Goal: Task Accomplishment & Management: Complete application form

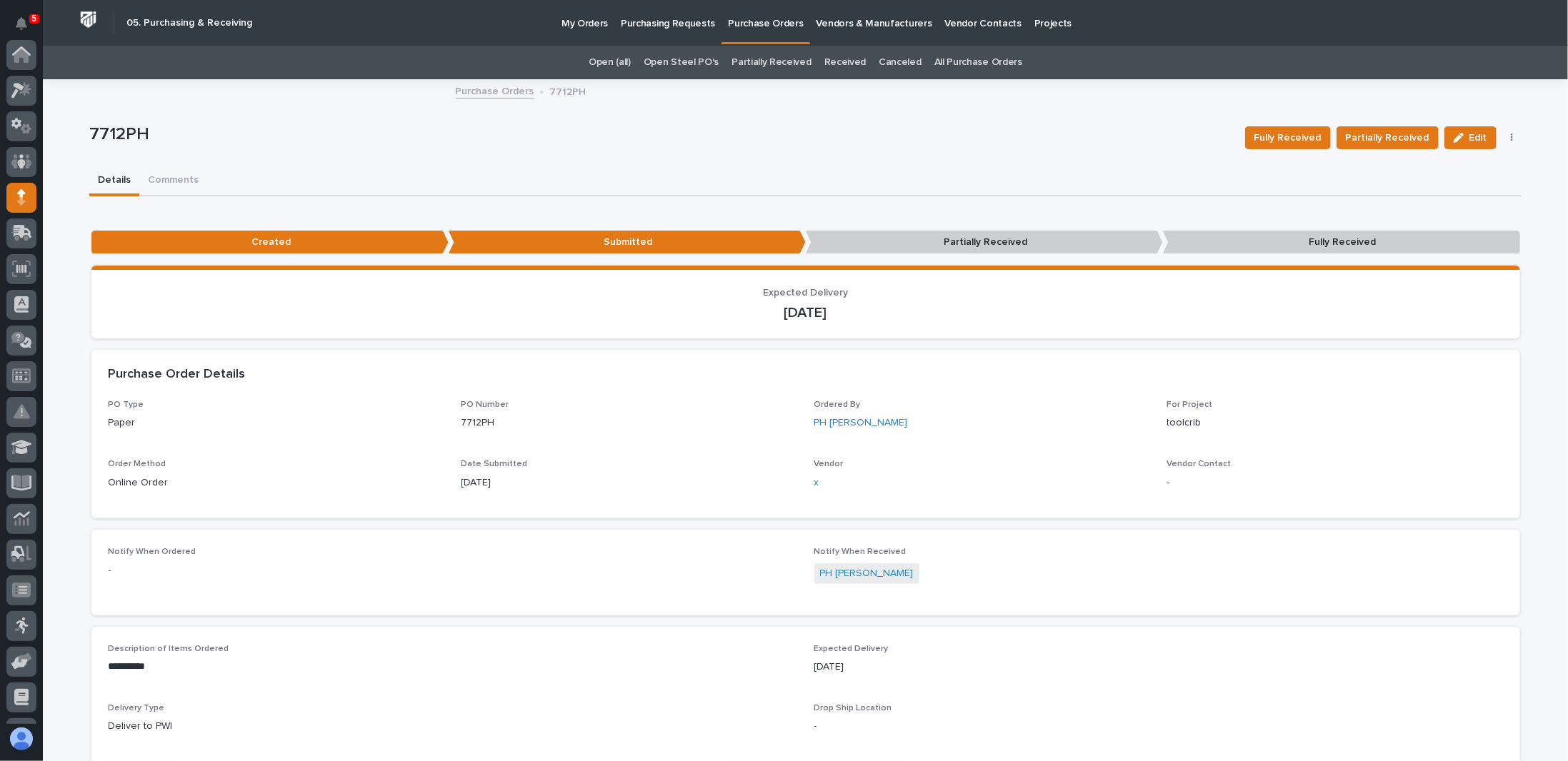
scroll to position [143, 0]
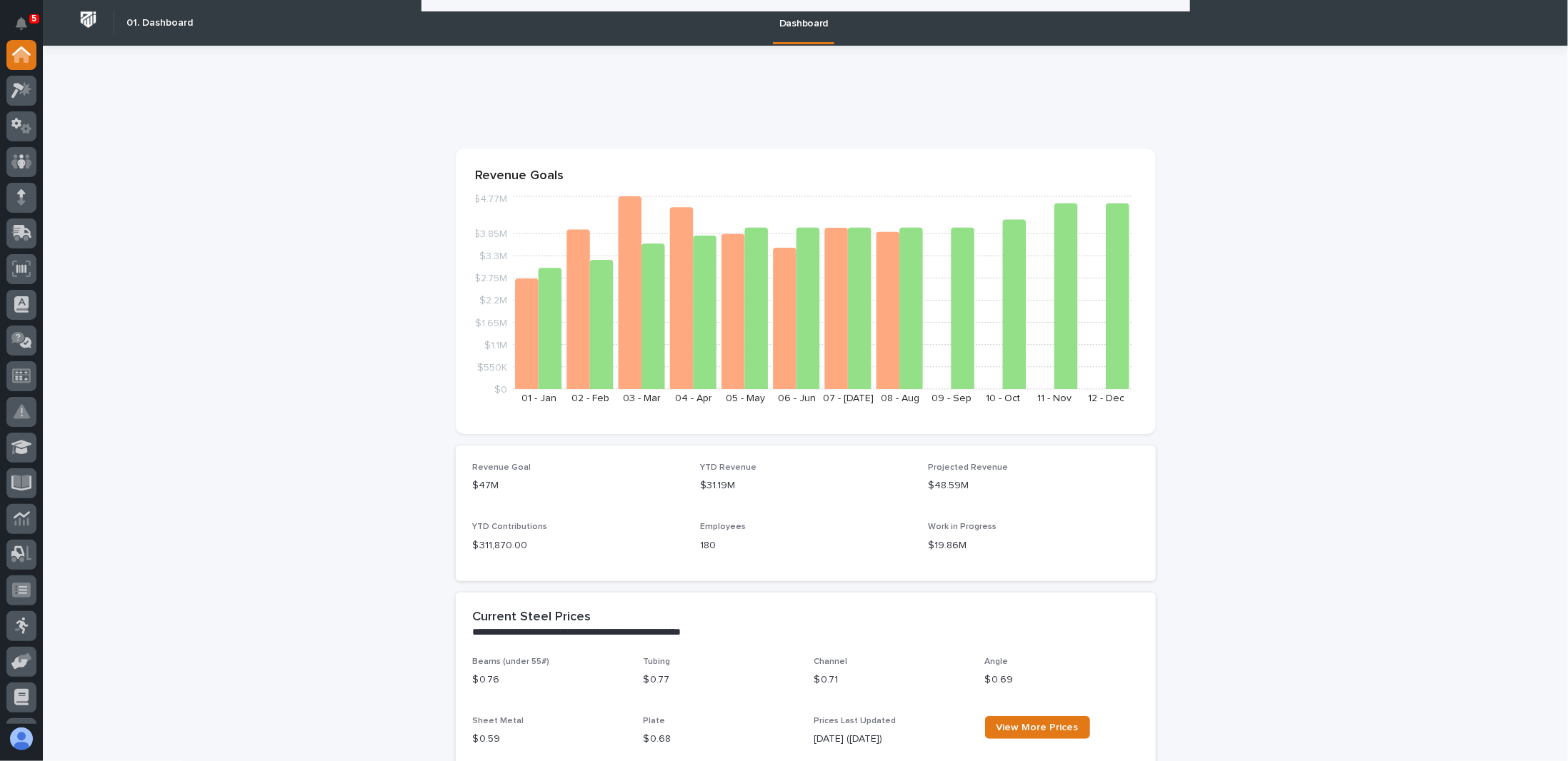
scroll to position [1357, 0]
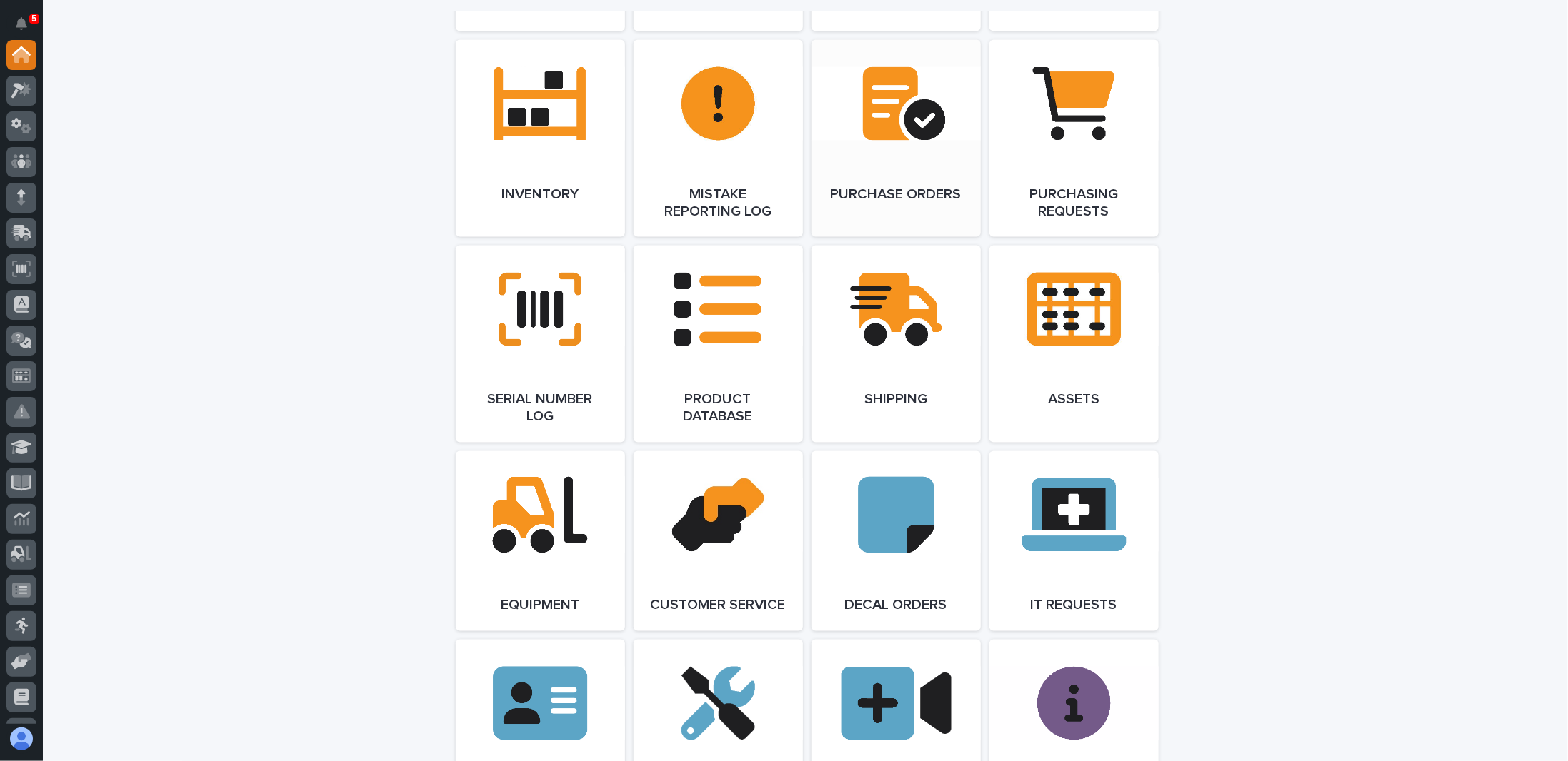
scroll to position [1500, 0]
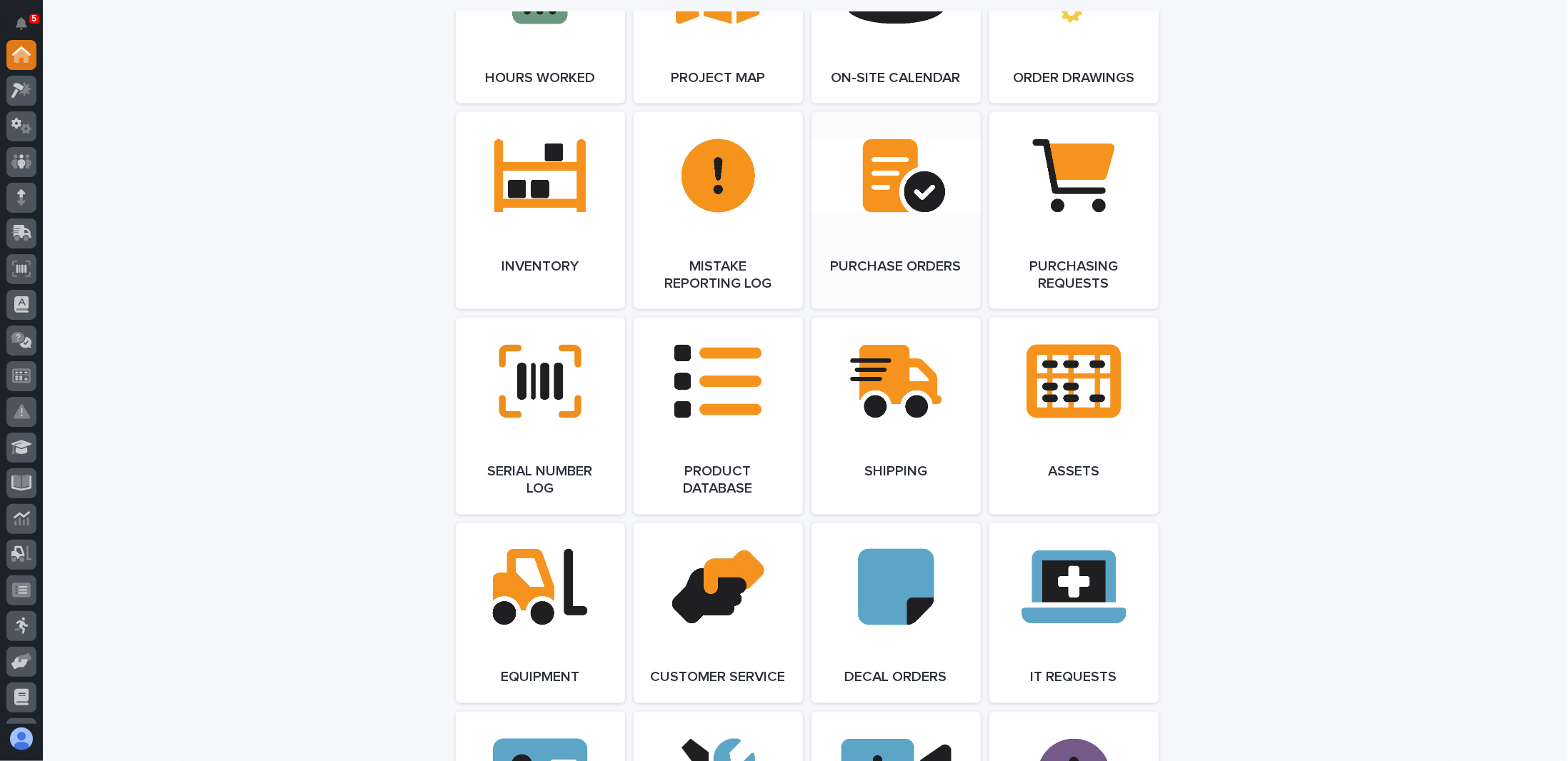
click at [888, 174] on link "Open Link" at bounding box center [896, 210] width 169 height 197
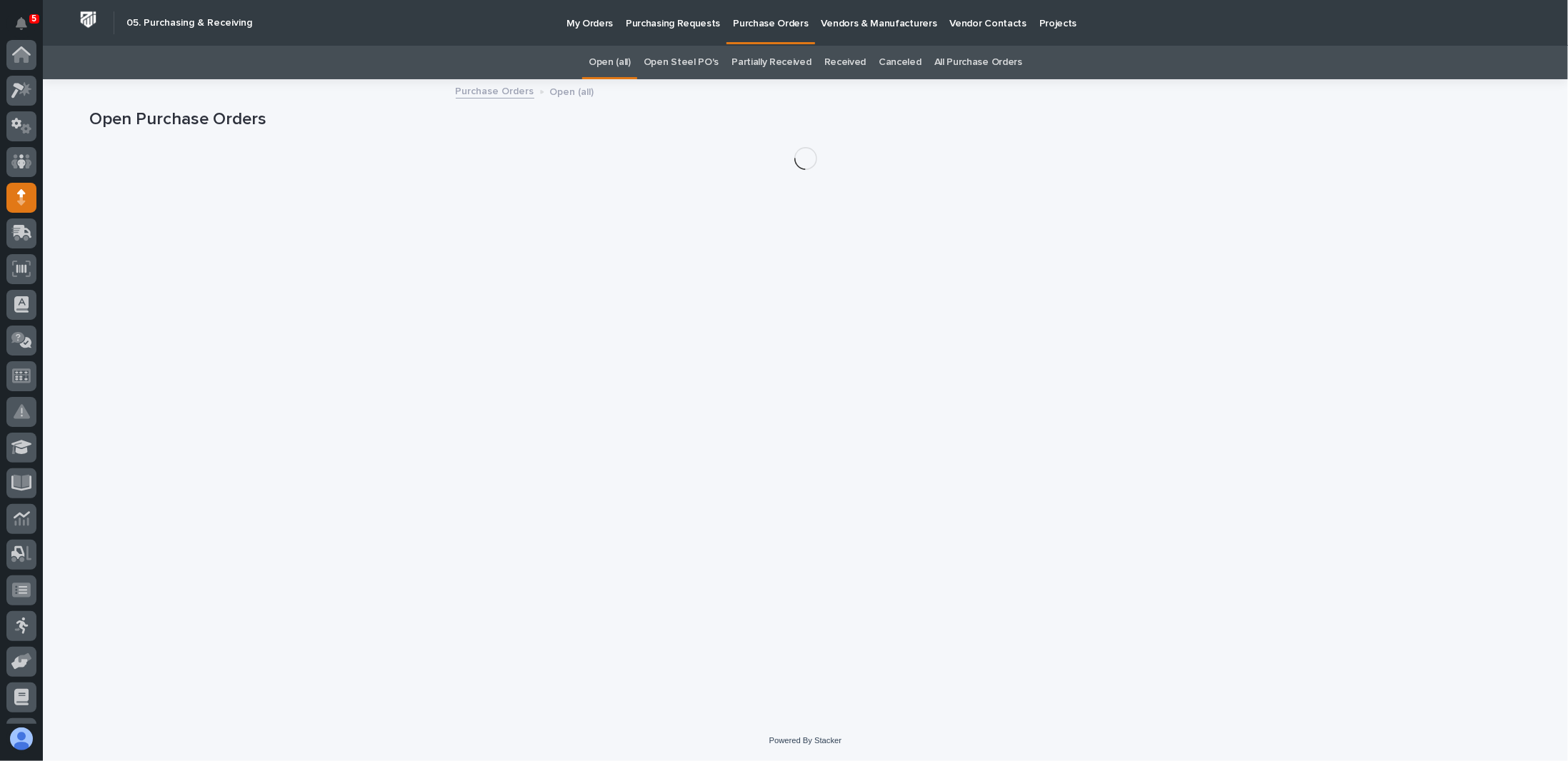
scroll to position [143, 0]
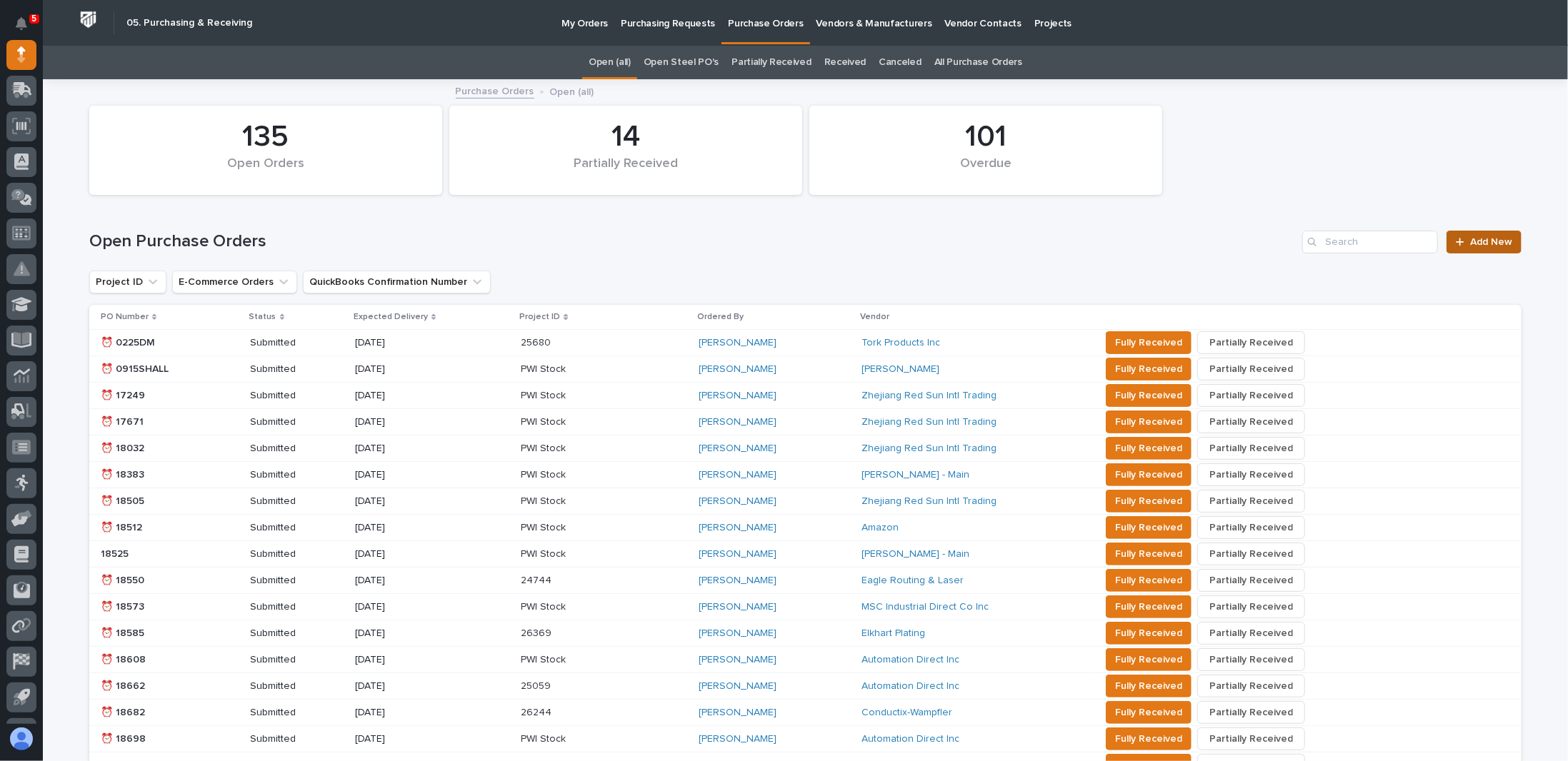
click at [1497, 241] on span "Add New" at bounding box center [1491, 241] width 42 height 10
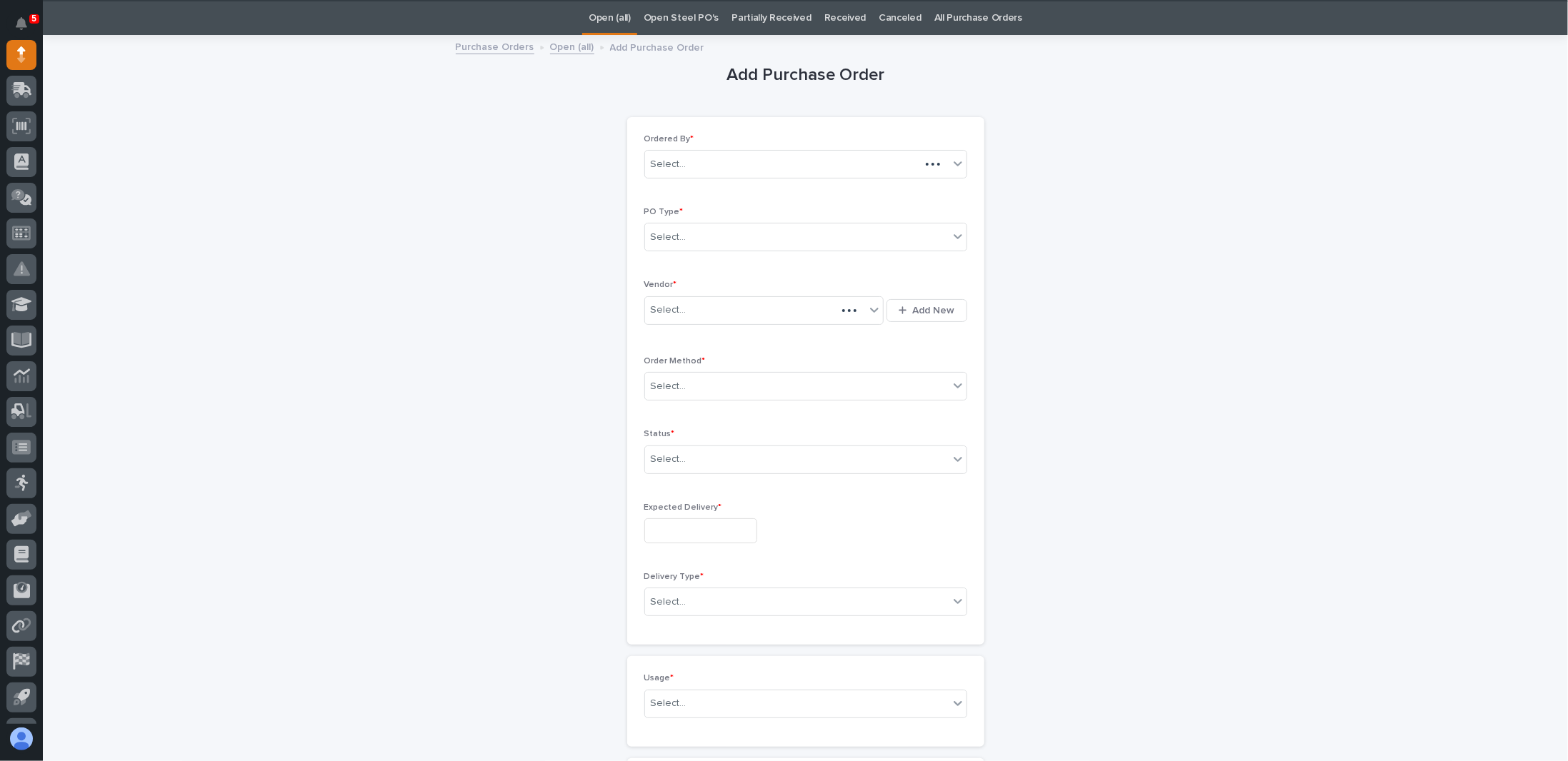
scroll to position [45, 0]
click at [710, 232] on div "Select..." at bounding box center [796, 237] width 304 height 24
click at [678, 285] on div "Paper" at bounding box center [800, 287] width 321 height 25
click at [687, 309] on div "Select..." at bounding box center [755, 309] width 220 height 24
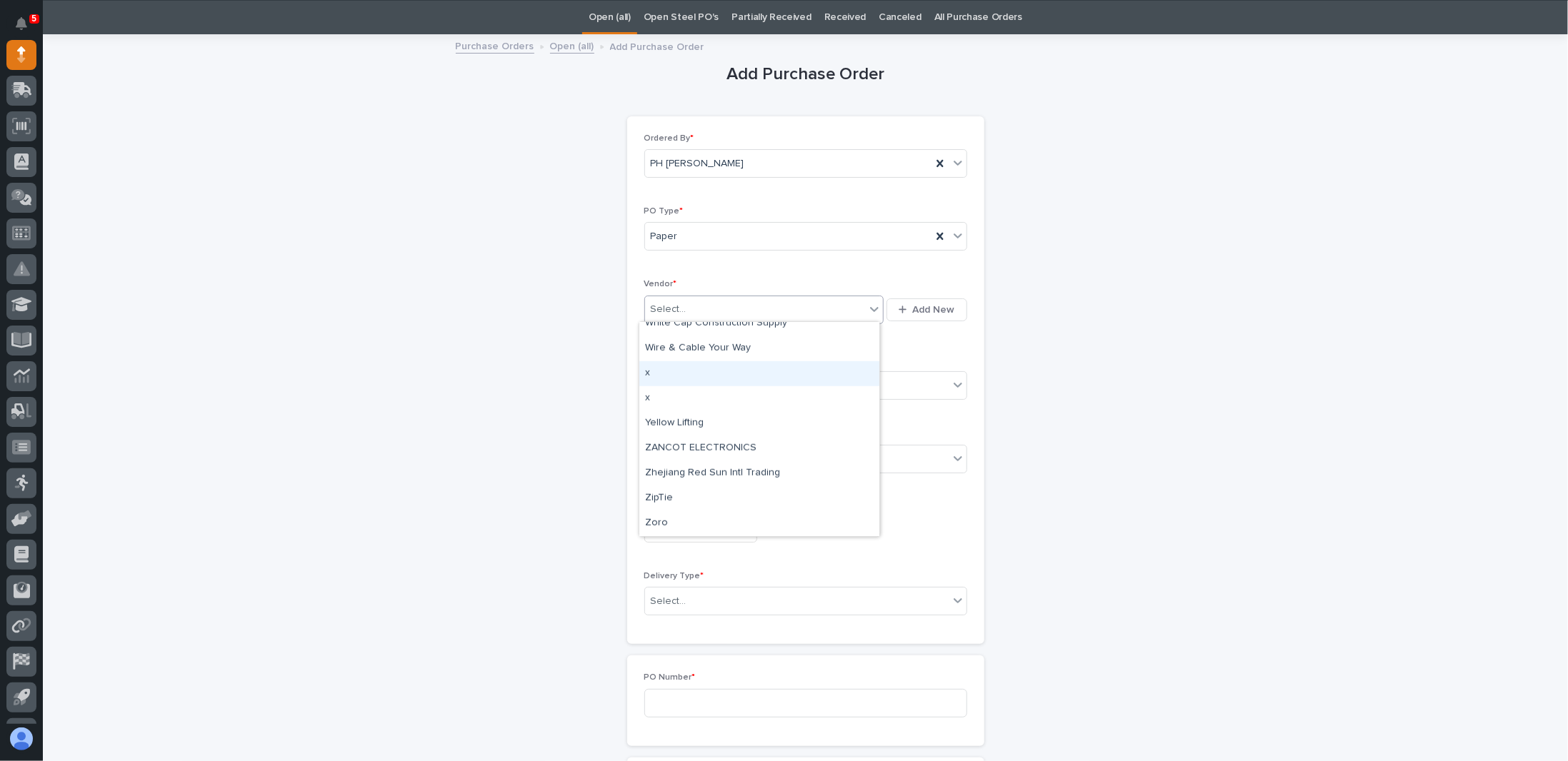
click at [658, 374] on div "x" at bounding box center [758, 374] width 240 height 25
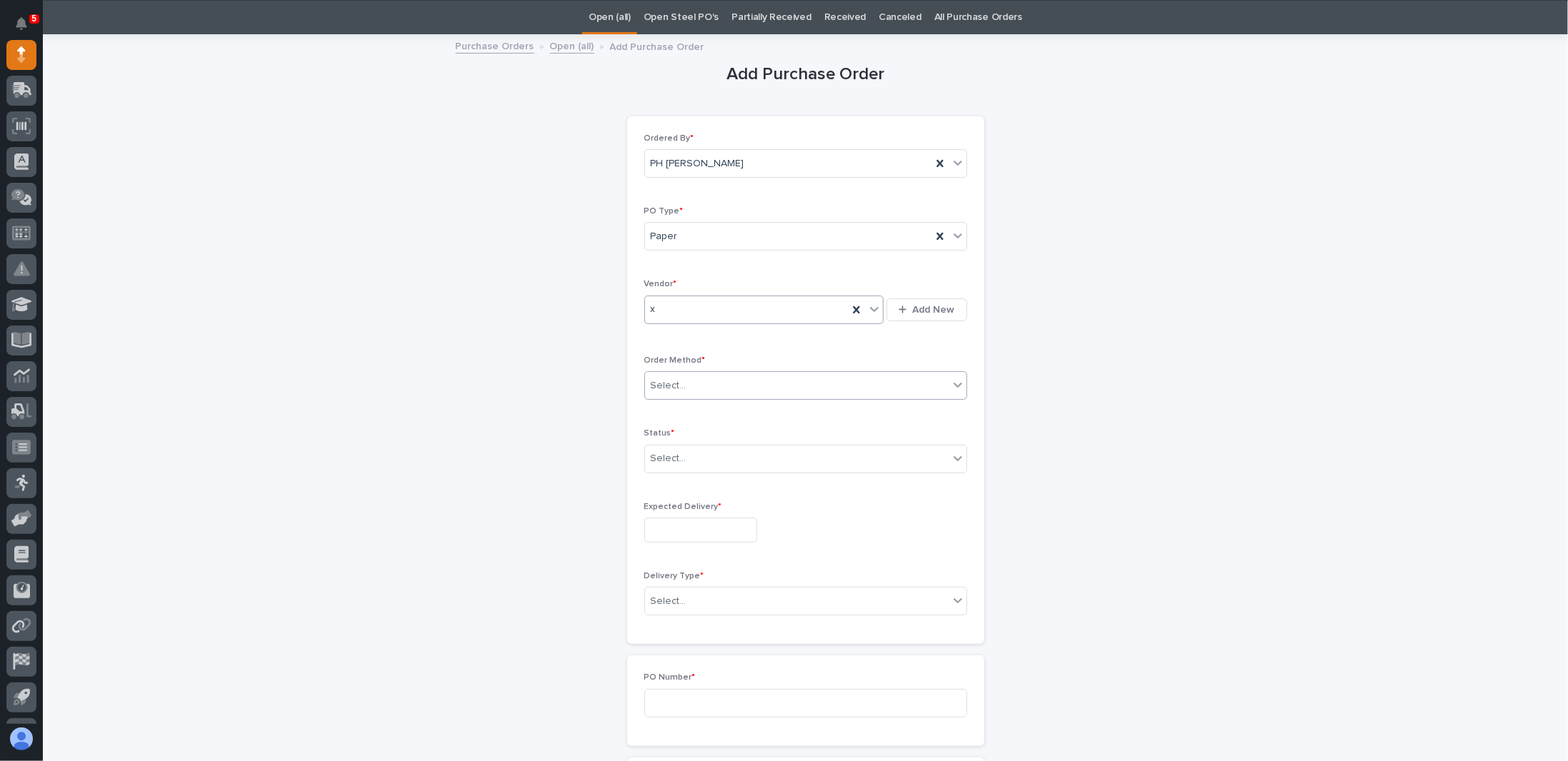
click at [687, 380] on div "Select..." at bounding box center [796, 386] width 304 height 24
click at [671, 430] on div "Email" at bounding box center [800, 435] width 321 height 25
click at [700, 455] on div "Select..." at bounding box center [796, 459] width 304 height 24
click at [687, 506] on div "Submitted" at bounding box center [800, 507] width 321 height 25
click at [689, 518] on input "text" at bounding box center [700, 530] width 113 height 25
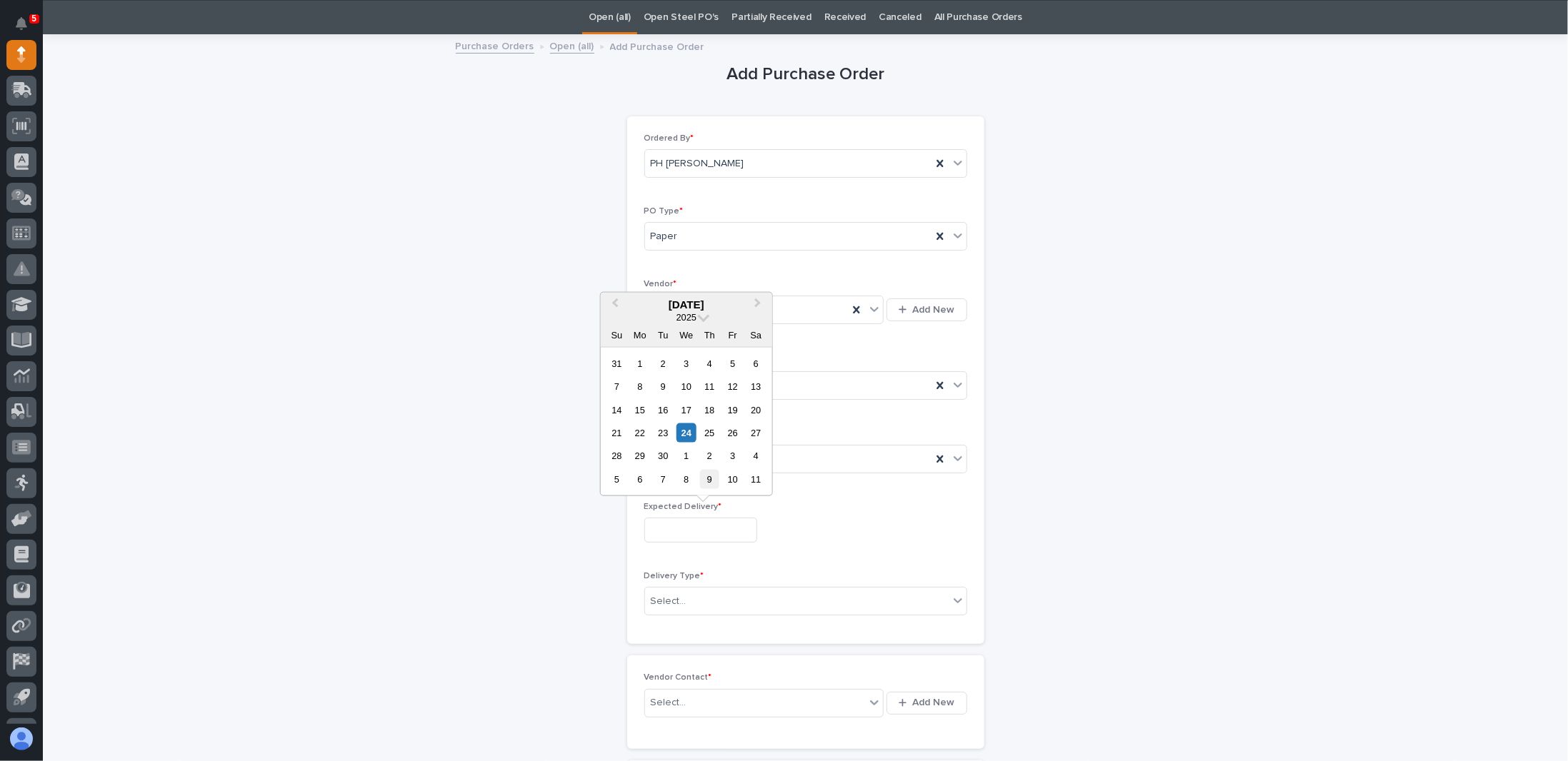
click at [709, 480] on div "9" at bounding box center [709, 479] width 19 height 19
type input "**********"
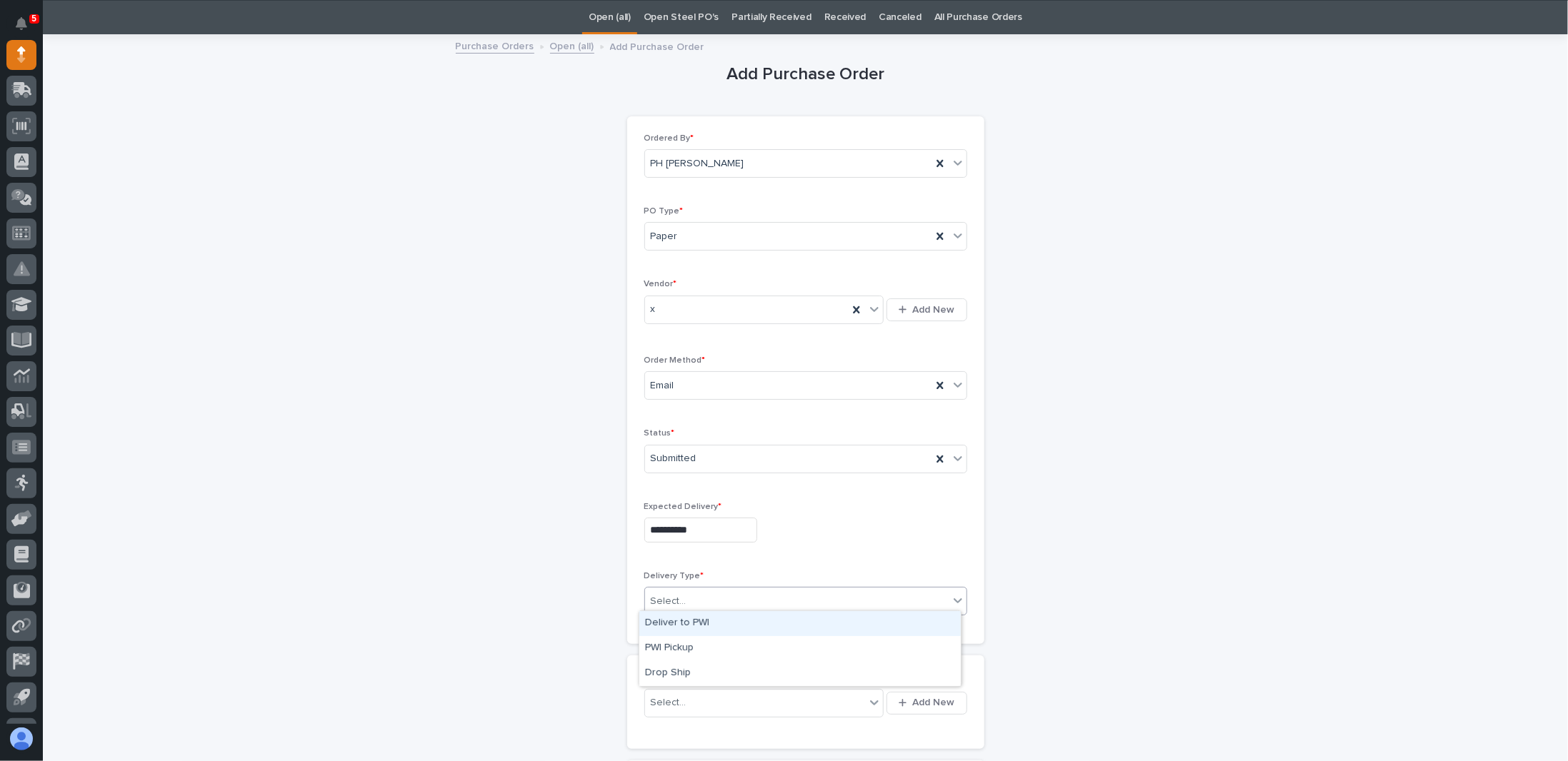
click at [687, 593] on div "Select..." at bounding box center [796, 602] width 304 height 24
click at [676, 625] on div "Deliver to PWI" at bounding box center [800, 623] width 321 height 25
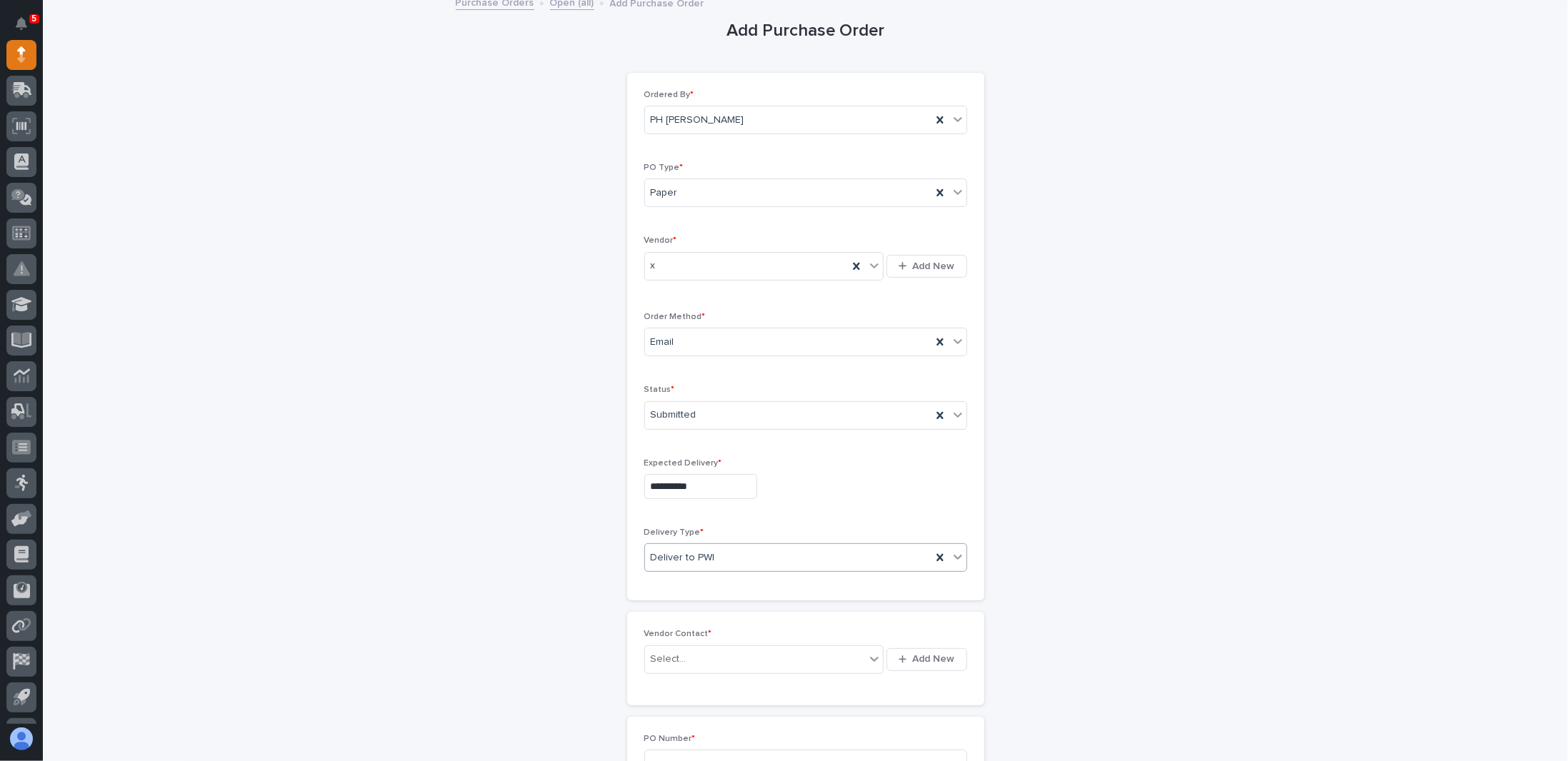
scroll to position [188, 0]
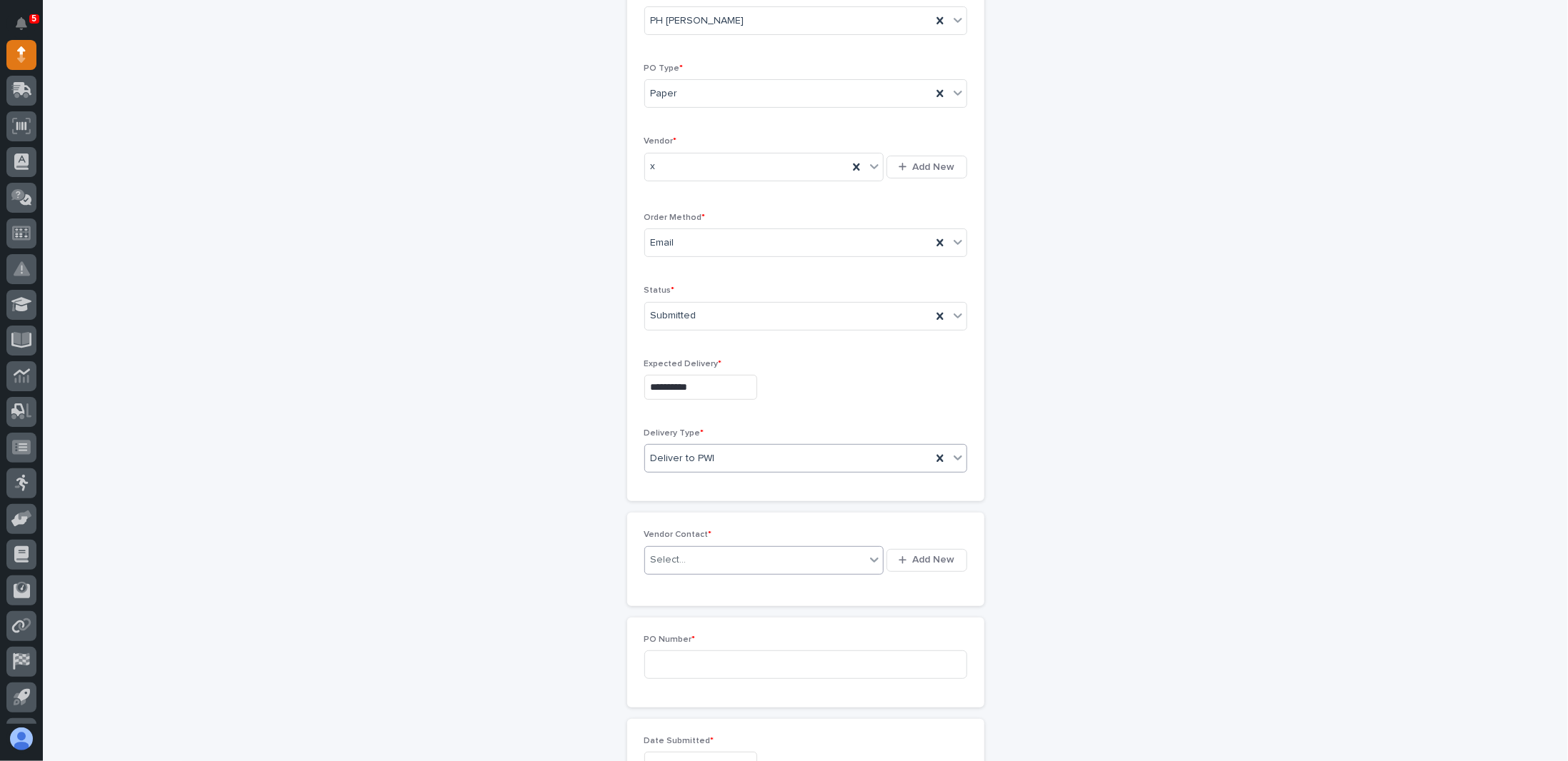
click at [707, 558] on div "Select..." at bounding box center [755, 560] width 220 height 24
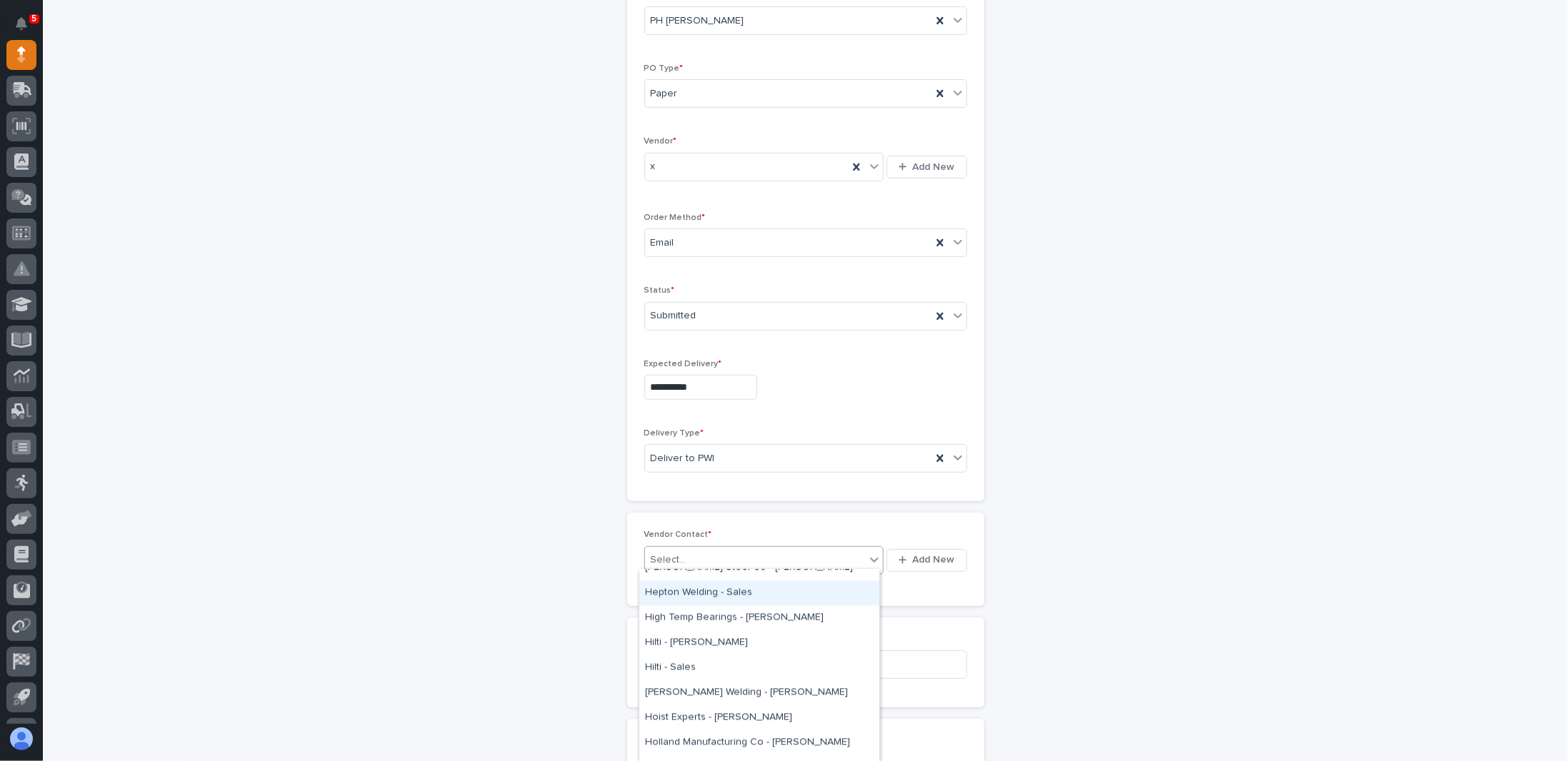
click at [875, 558] on icon at bounding box center [874, 560] width 15 height 15
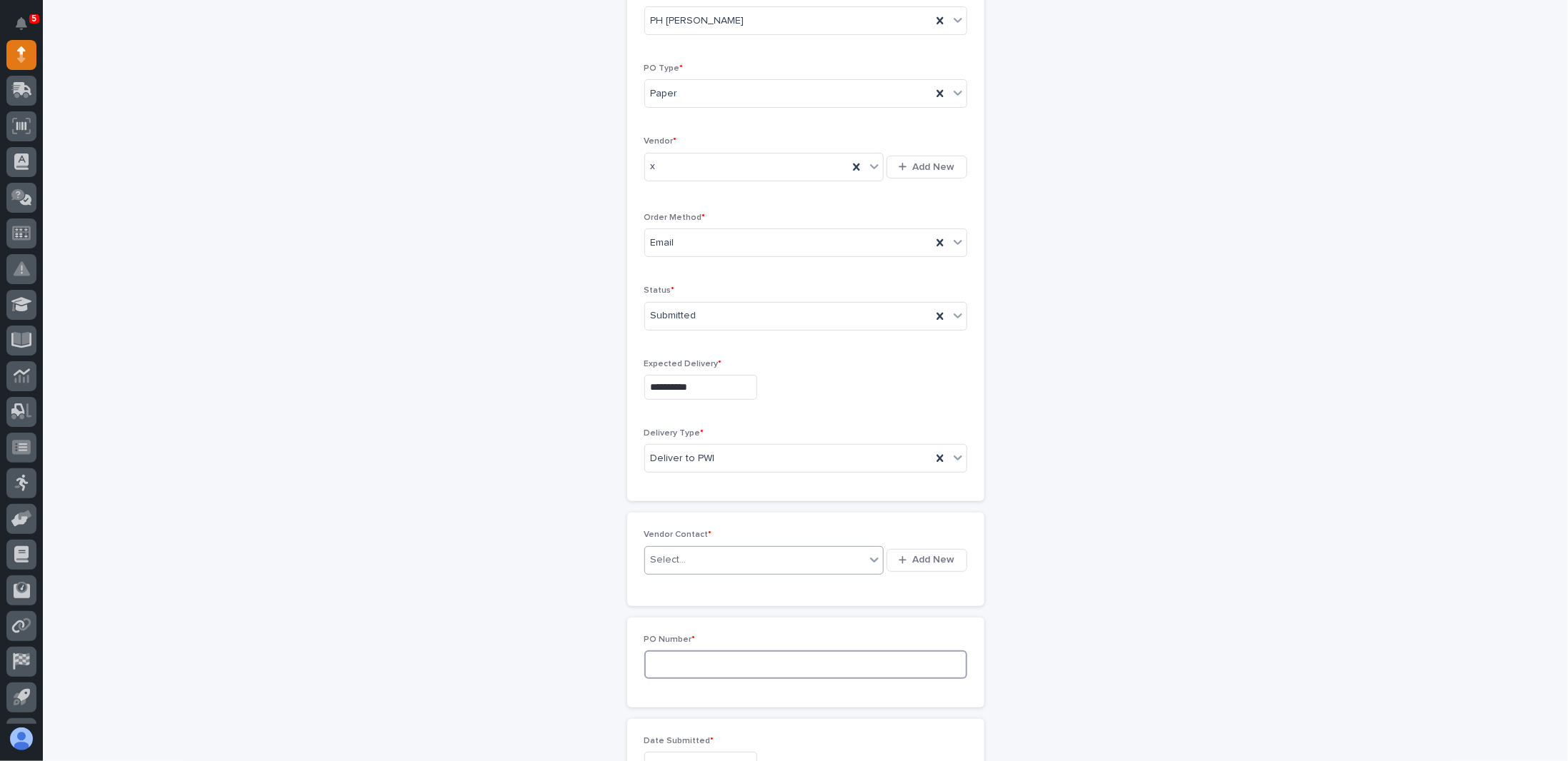
click at [753, 662] on input at bounding box center [806, 665] width 323 height 28
type input "7713PH"
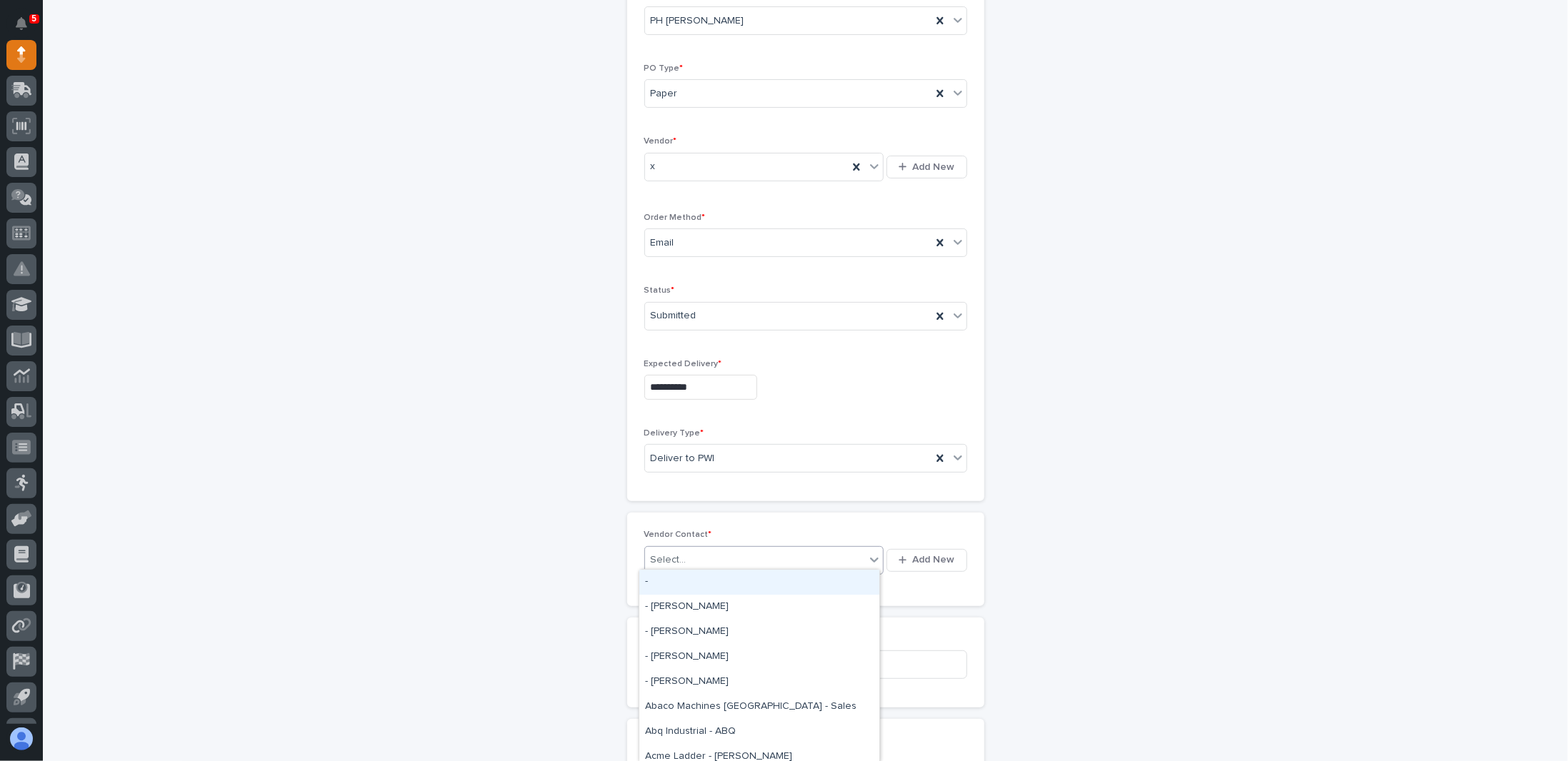
click at [691, 552] on div "Select..." at bounding box center [755, 560] width 220 height 24
click at [647, 583] on div "-" at bounding box center [758, 582] width 240 height 25
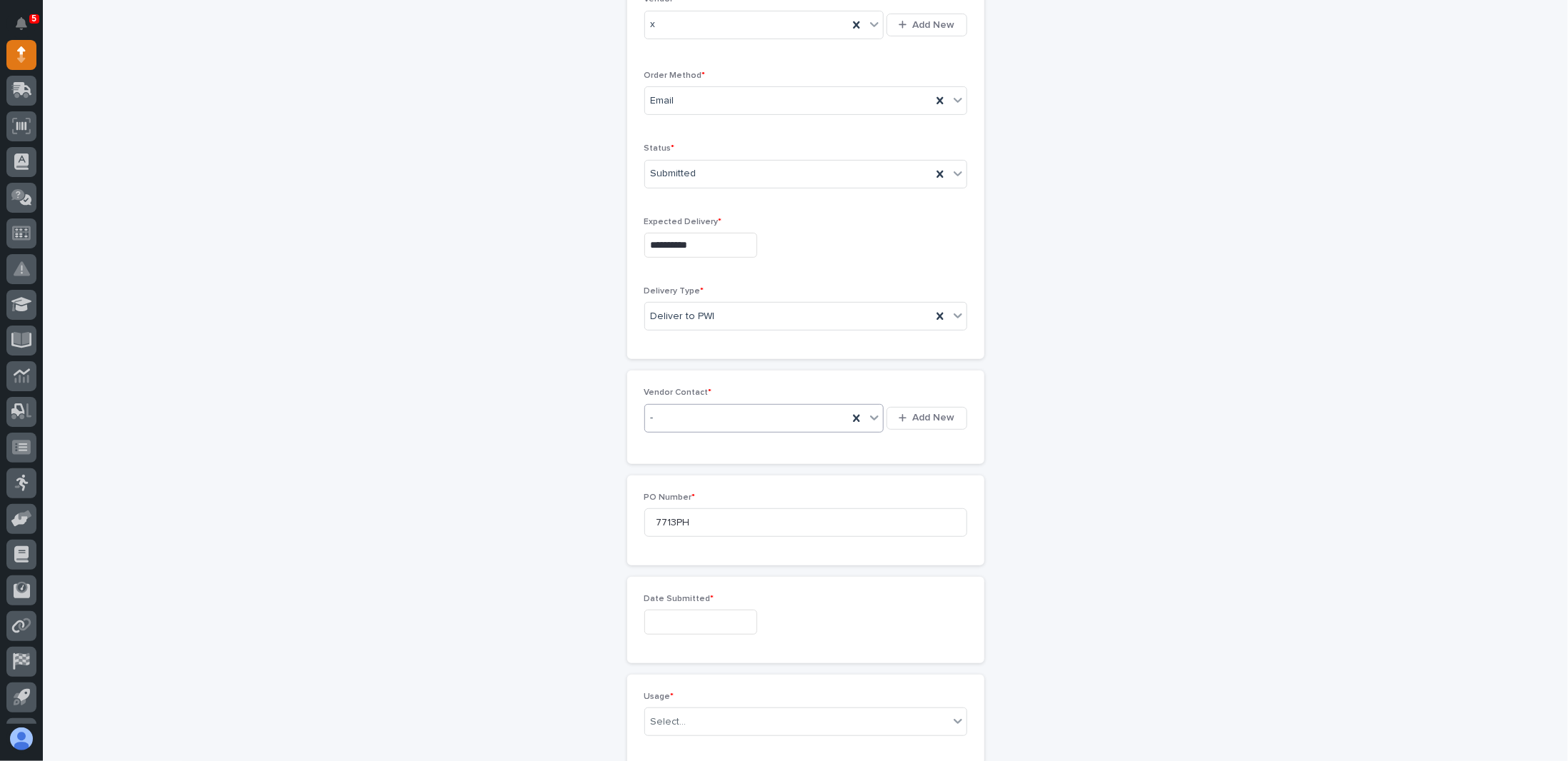
scroll to position [330, 0]
click at [712, 610] on input "text" at bounding box center [700, 621] width 113 height 25
click at [689, 526] on div "24" at bounding box center [686, 522] width 19 height 19
type input "**********"
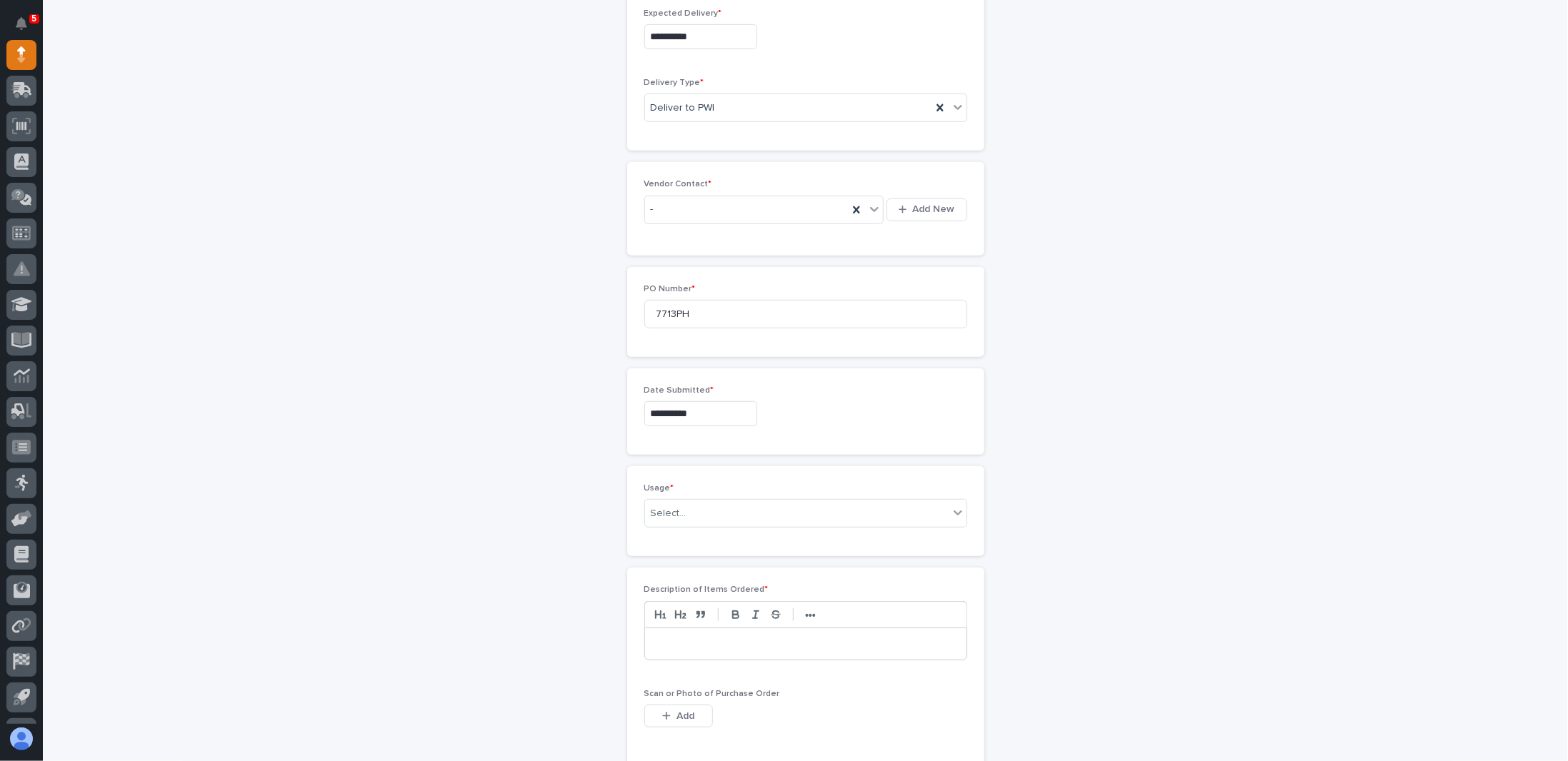
scroll to position [545, 0]
click at [732, 503] on div "Select..." at bounding box center [796, 508] width 304 height 24
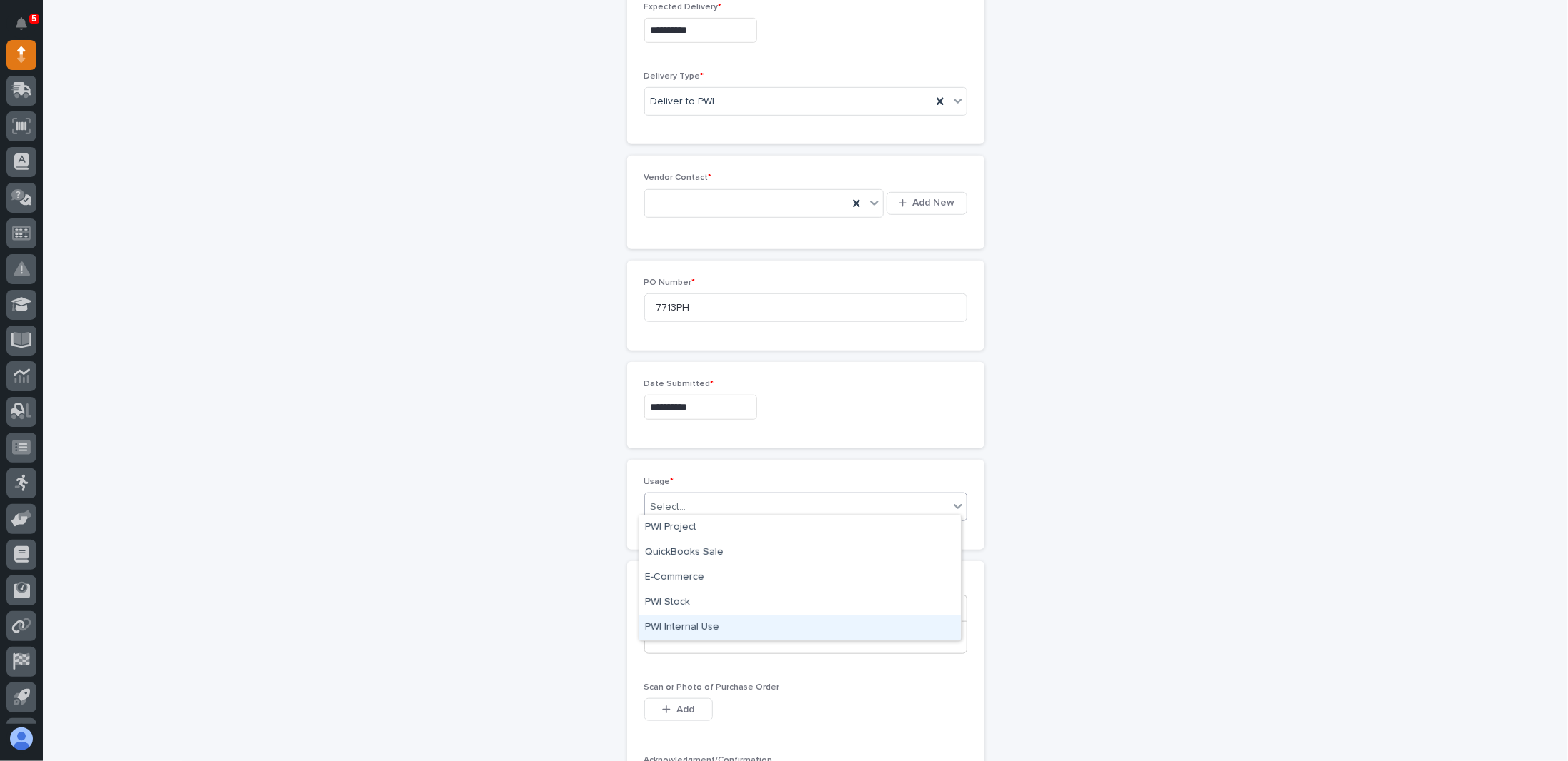
click at [696, 626] on div "PWI Internal Use" at bounding box center [800, 628] width 321 height 25
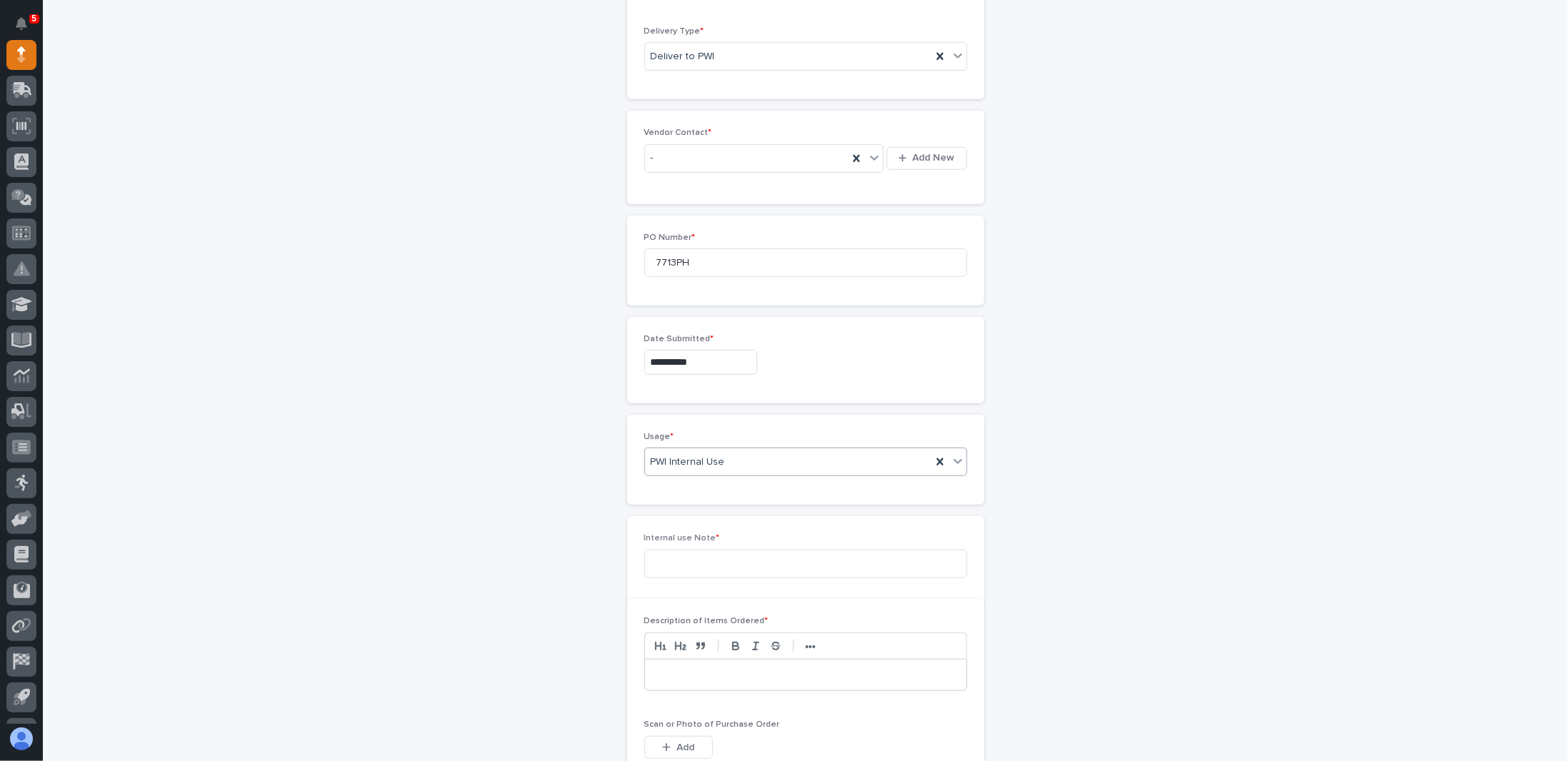
scroll to position [596, 0]
click at [718, 554] on input at bounding box center [806, 558] width 323 height 28
type input "Give to Norm"
click at [667, 681] on p at bounding box center [805, 688] width 300 height 15
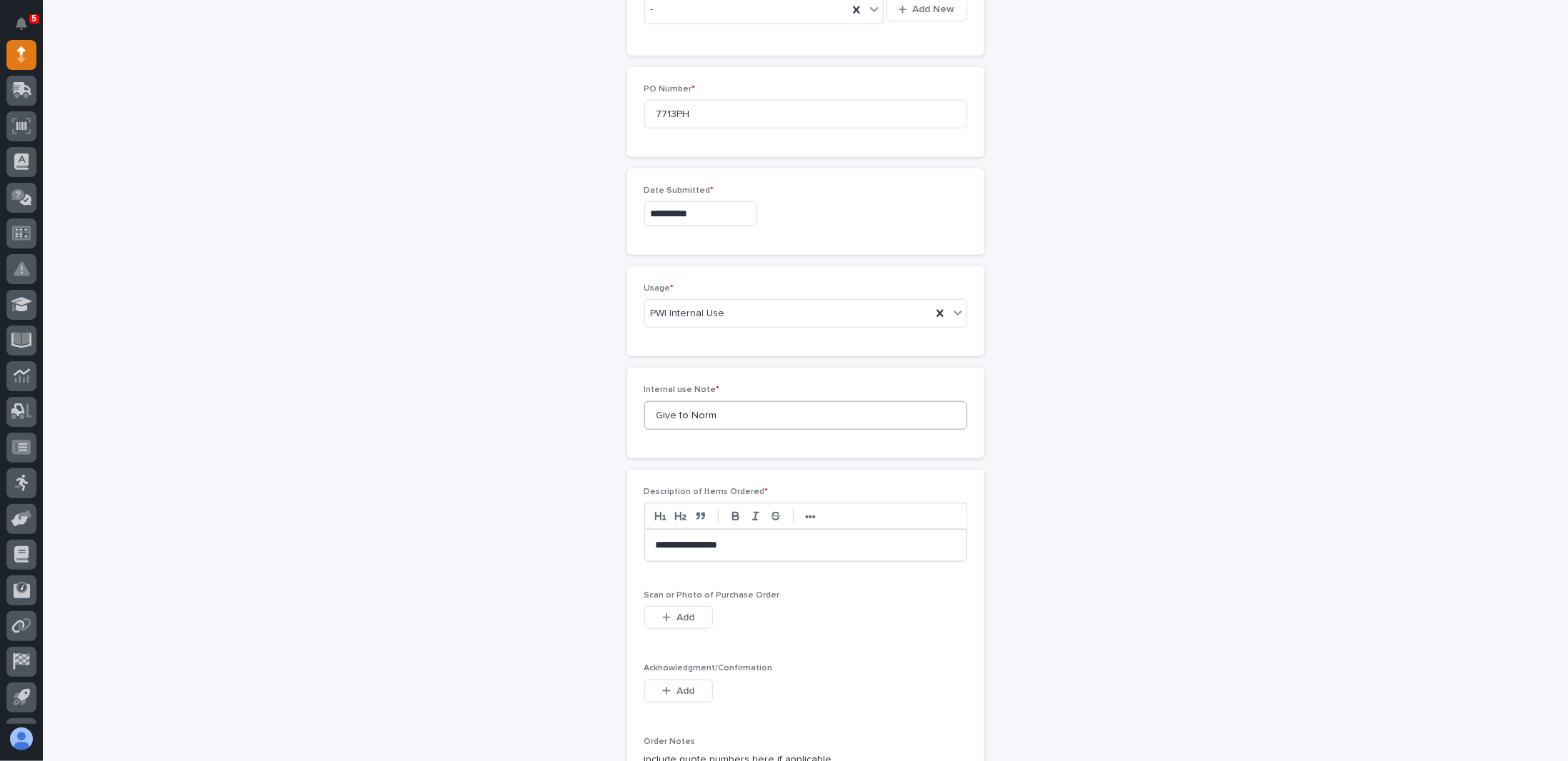
scroll to position [953, 0]
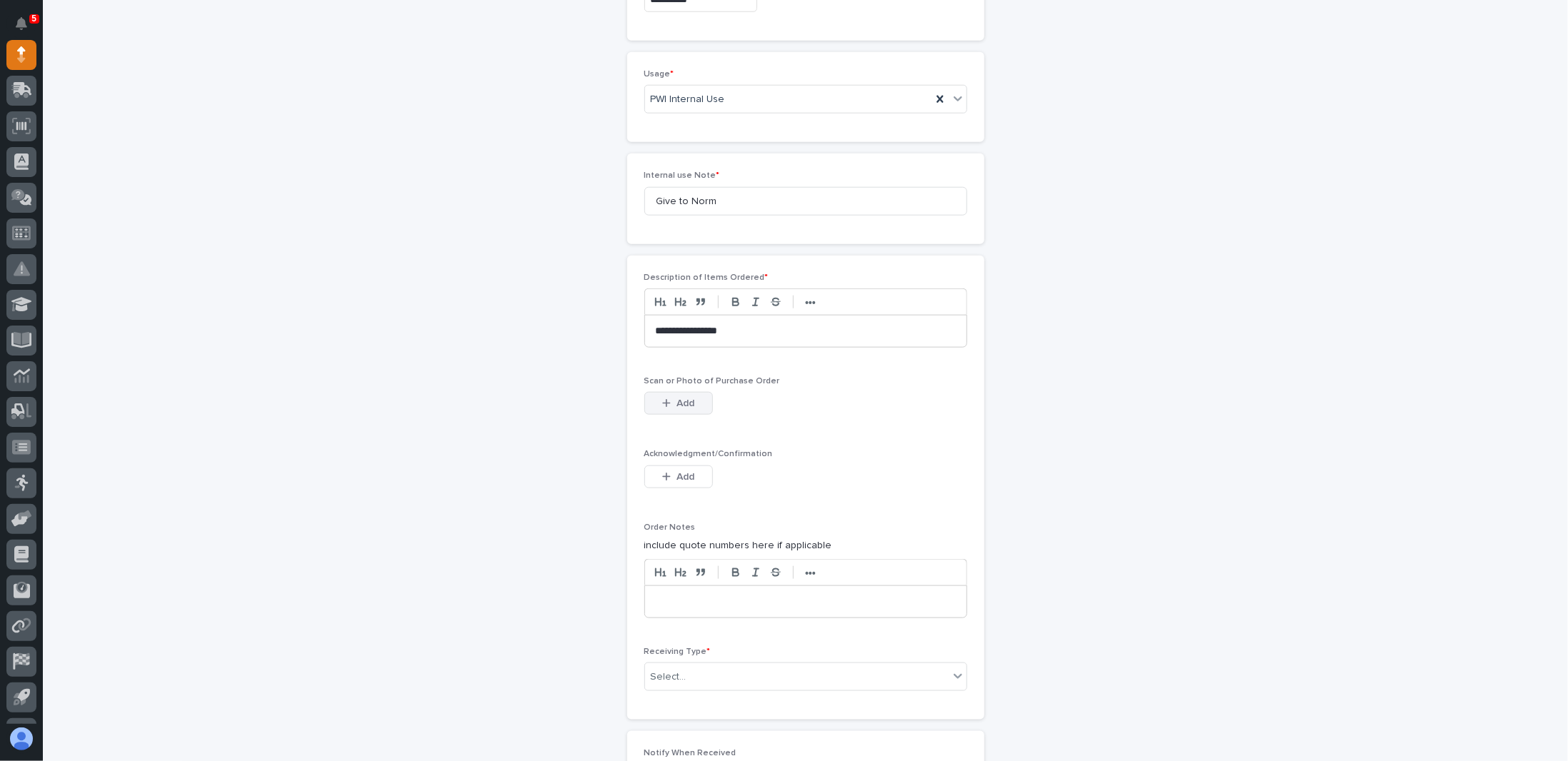
click at [677, 397] on span "Add" at bounding box center [685, 404] width 17 height 13
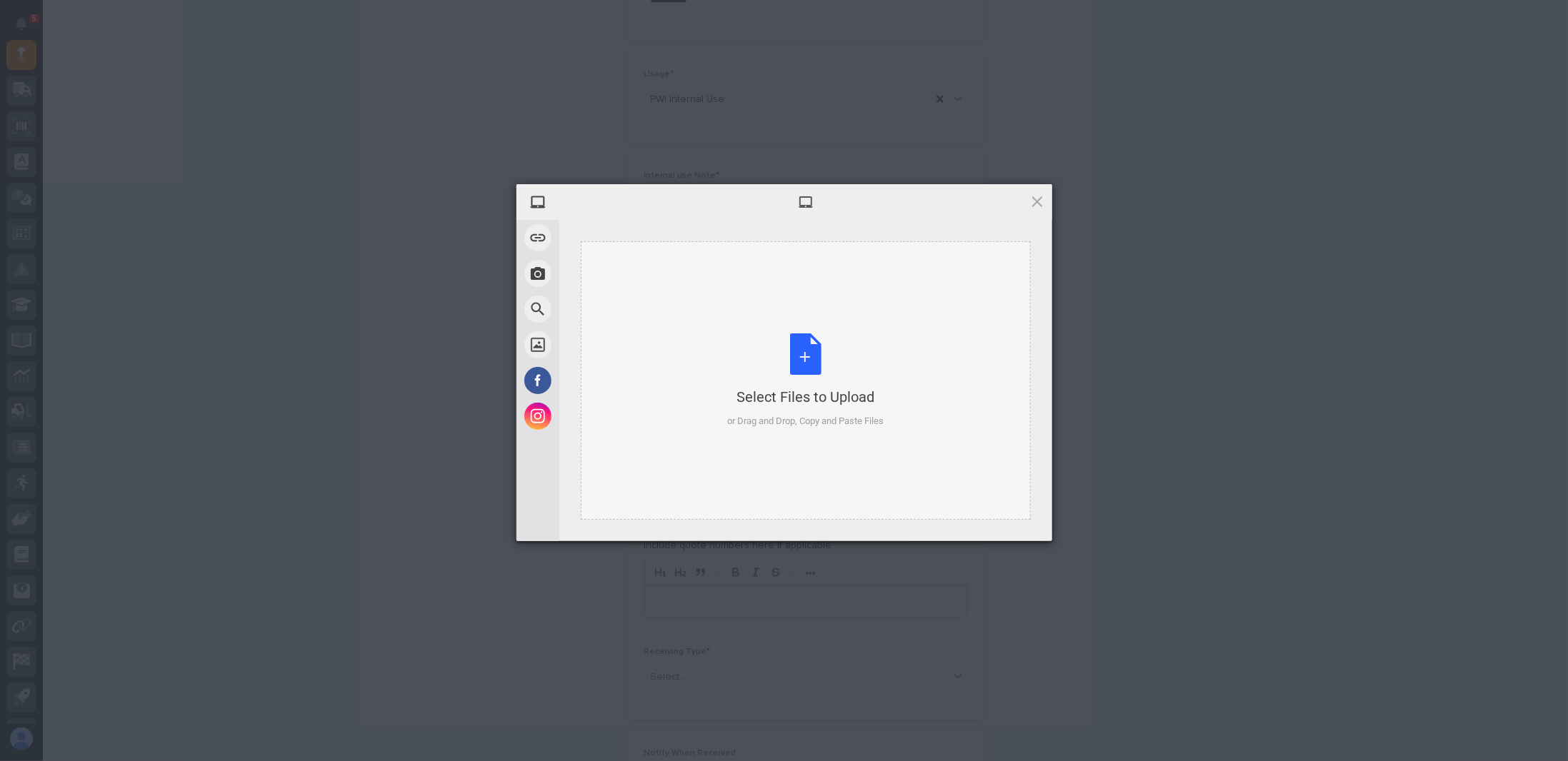
click at [807, 363] on div "Select Files to Upload or Drag and Drop, Copy and Paste Files" at bounding box center [805, 380] width 156 height 95
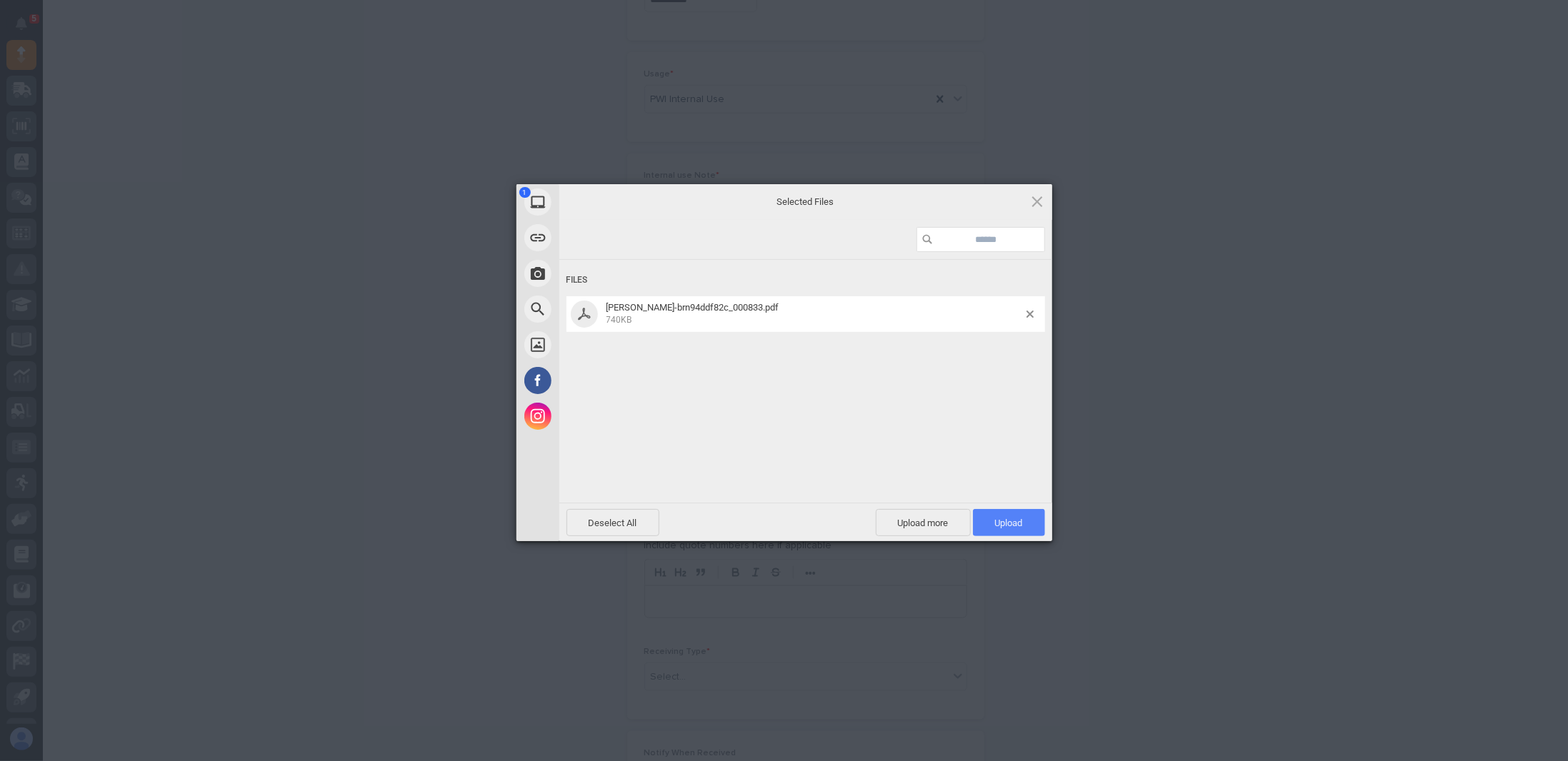
click at [1005, 522] on span "Upload 1" at bounding box center [1009, 523] width 28 height 11
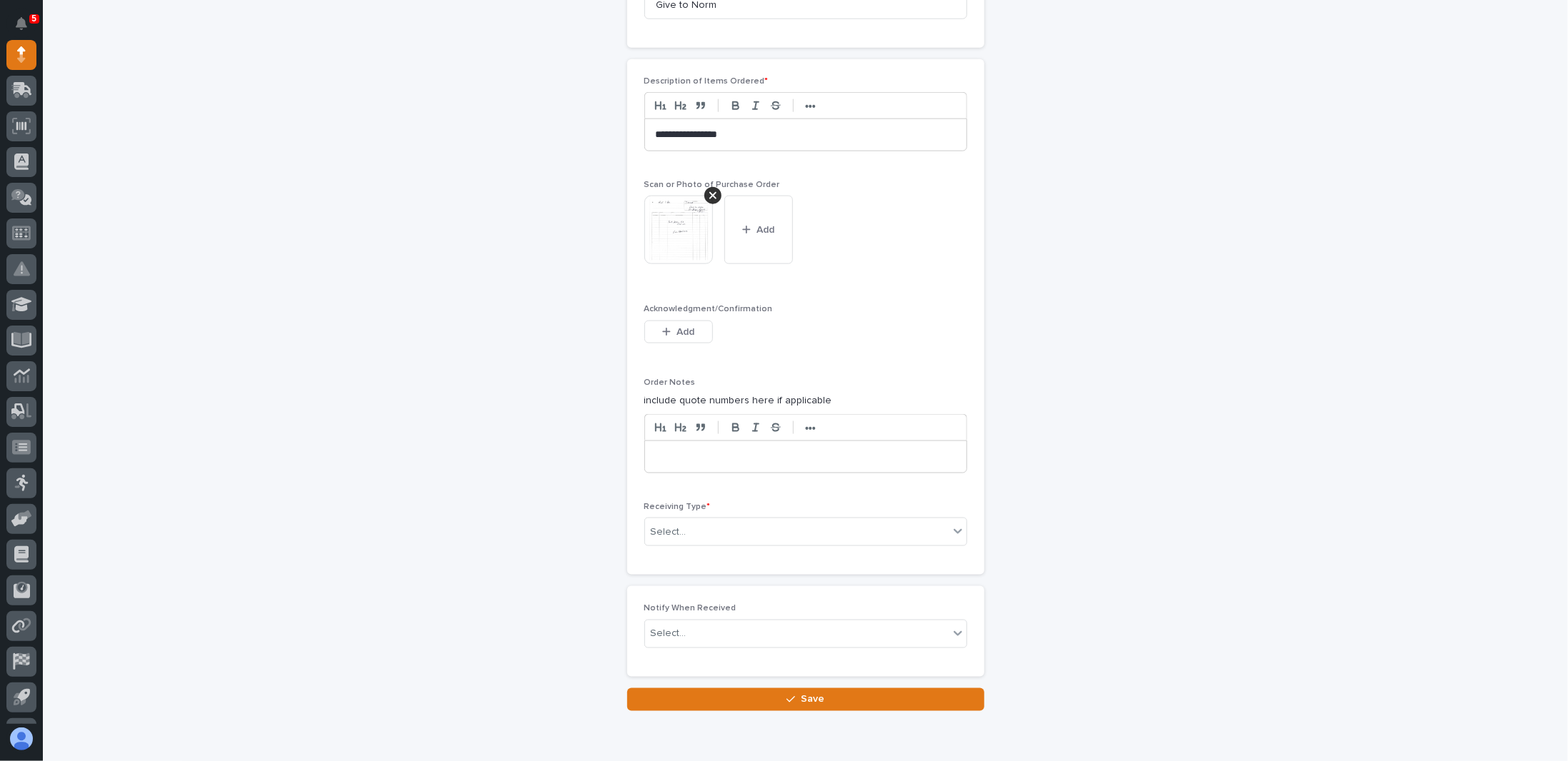
scroll to position [1202, 0]
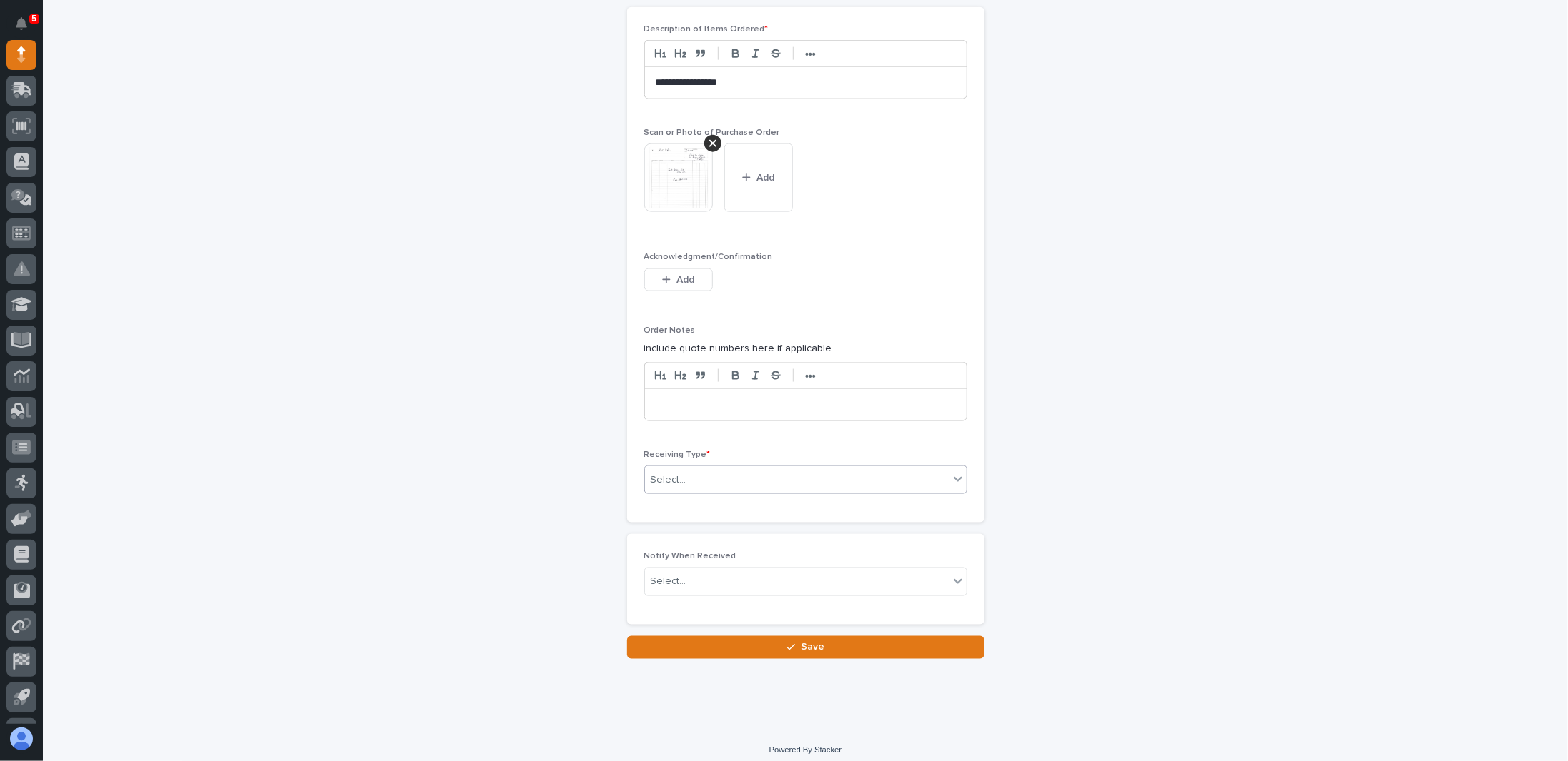
click at [746, 468] on div "Select..." at bounding box center [796, 480] width 304 height 24
click at [678, 571] on div "Deliver to" at bounding box center [800, 573] width 321 height 25
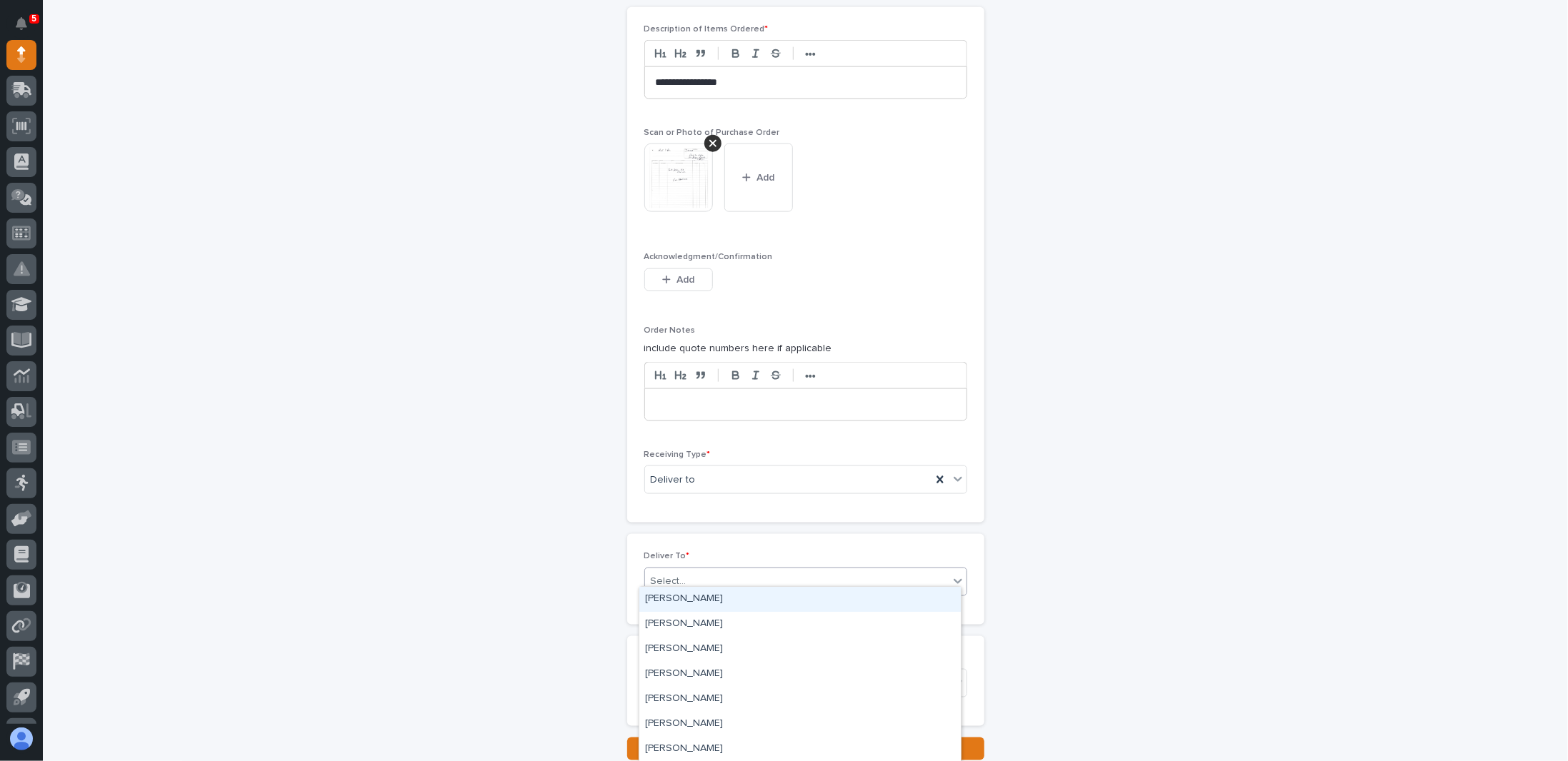
click at [695, 576] on div "Select..." at bounding box center [796, 582] width 304 height 24
type input "***"
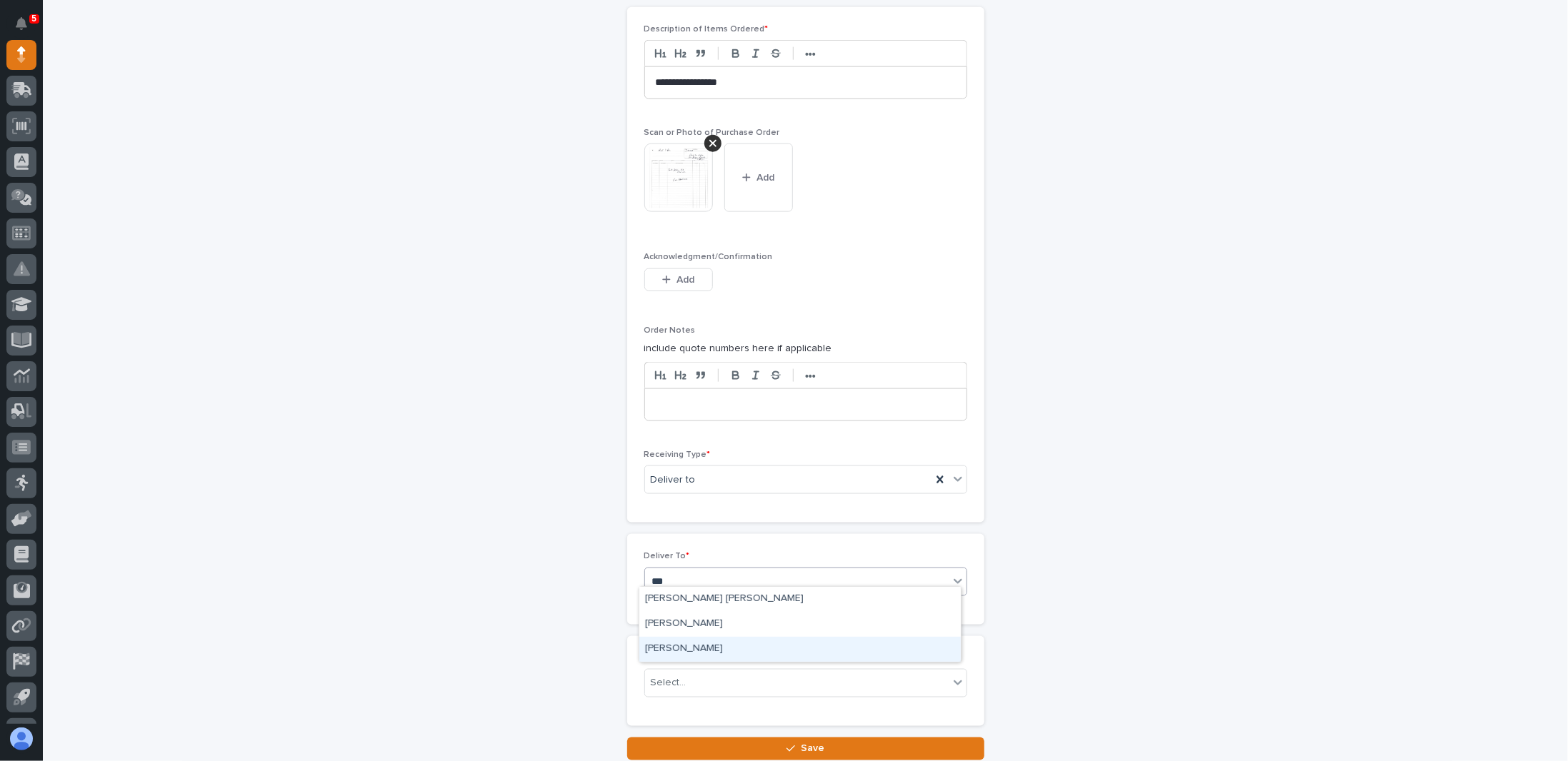
click at [695, 649] on div "[PERSON_NAME]" at bounding box center [800, 649] width 321 height 25
click at [697, 672] on div "Select..." at bounding box center [796, 684] width 304 height 24
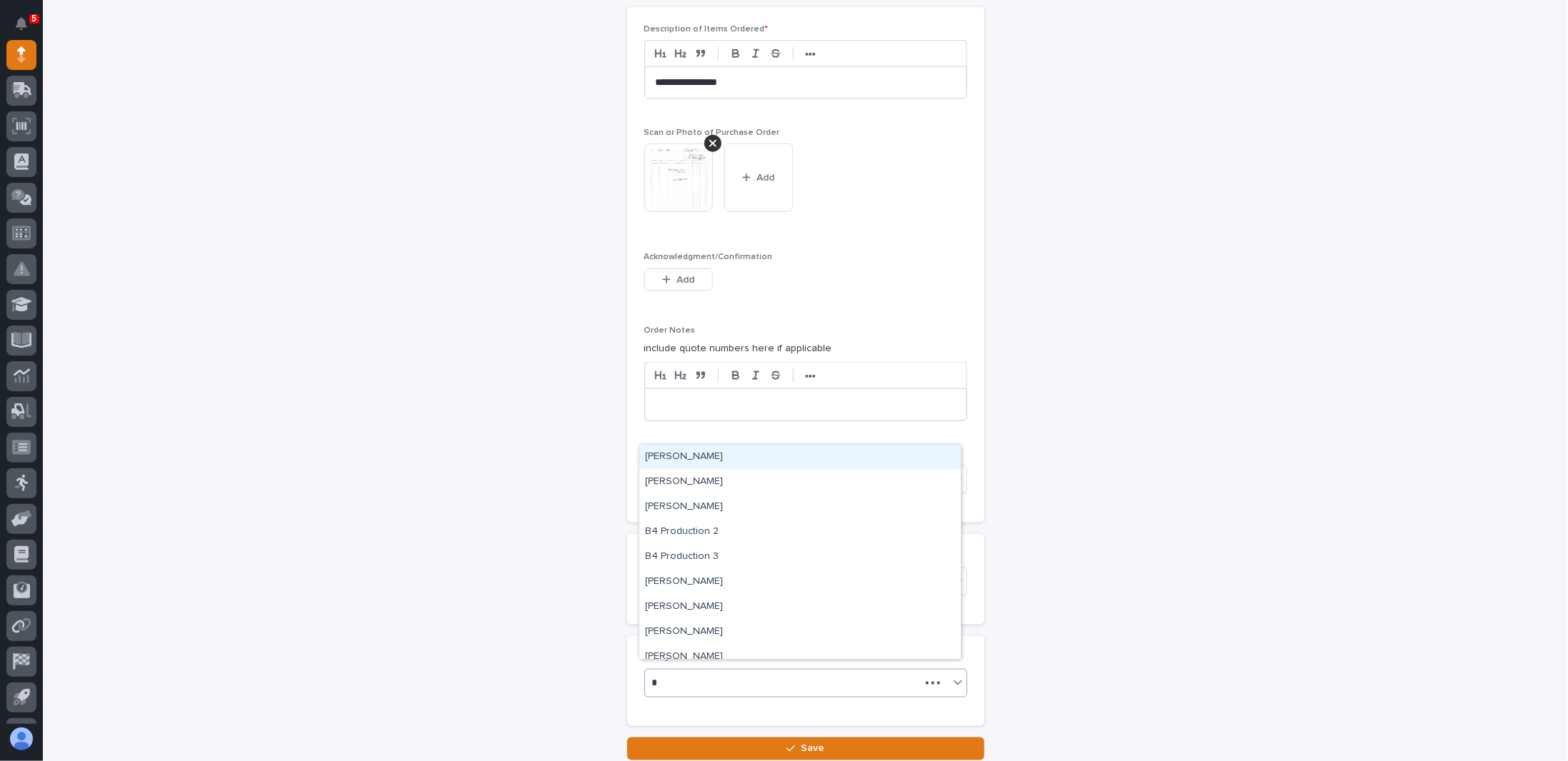
type input "**"
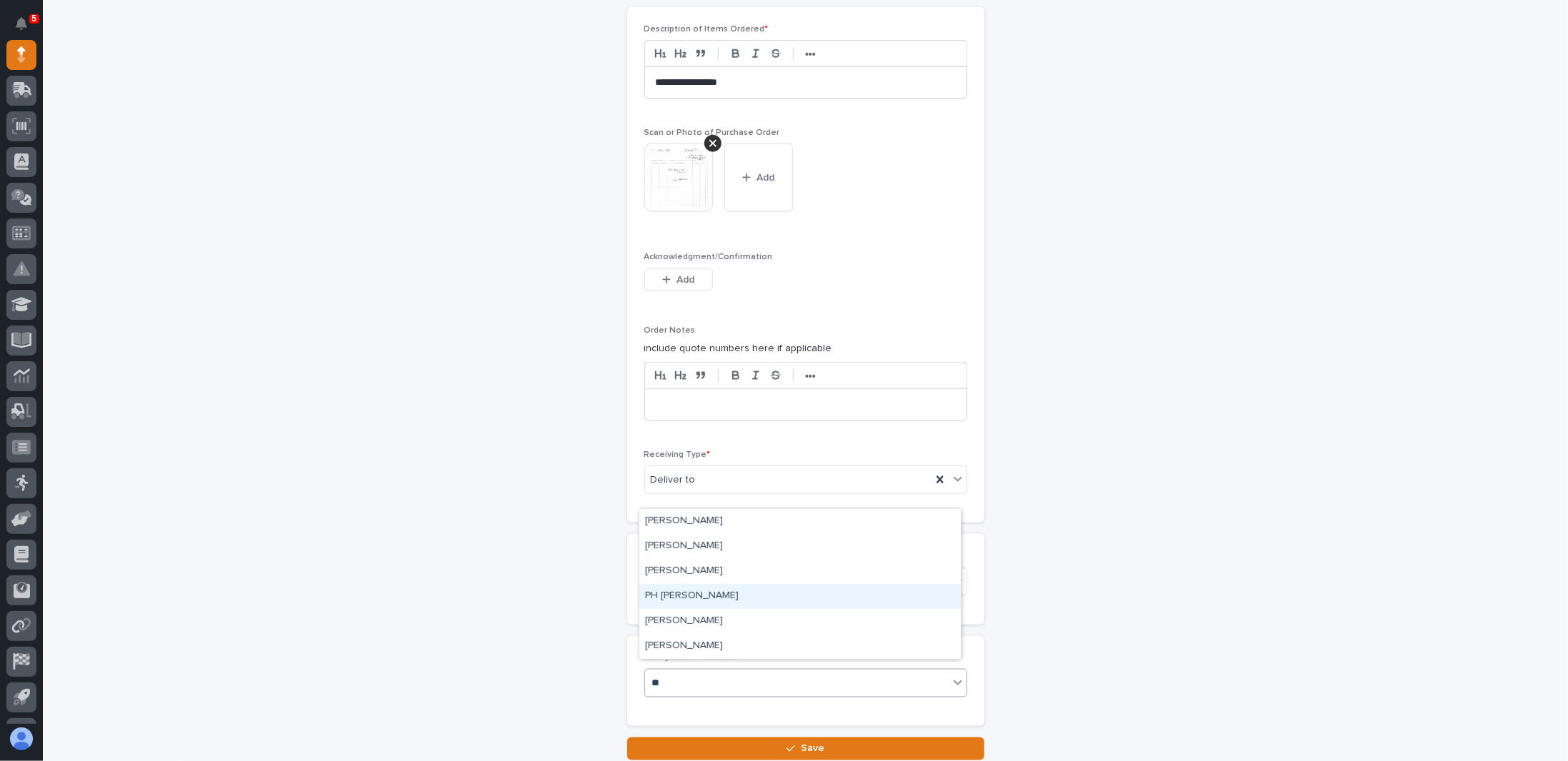
click at [684, 588] on div "PH [PERSON_NAME]" at bounding box center [800, 596] width 321 height 25
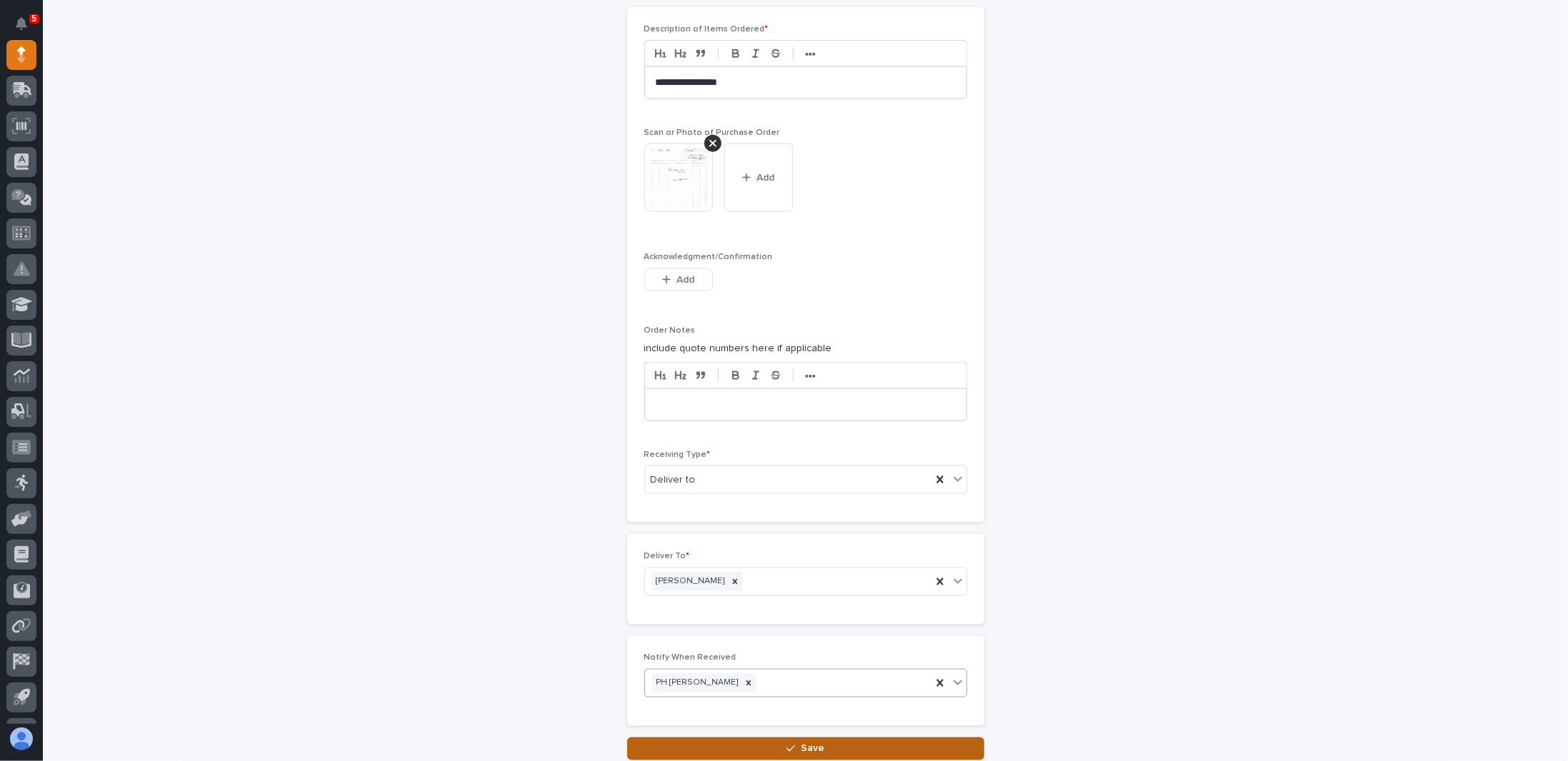
click at [792, 744] on div "button" at bounding box center [794, 749] width 15 height 10
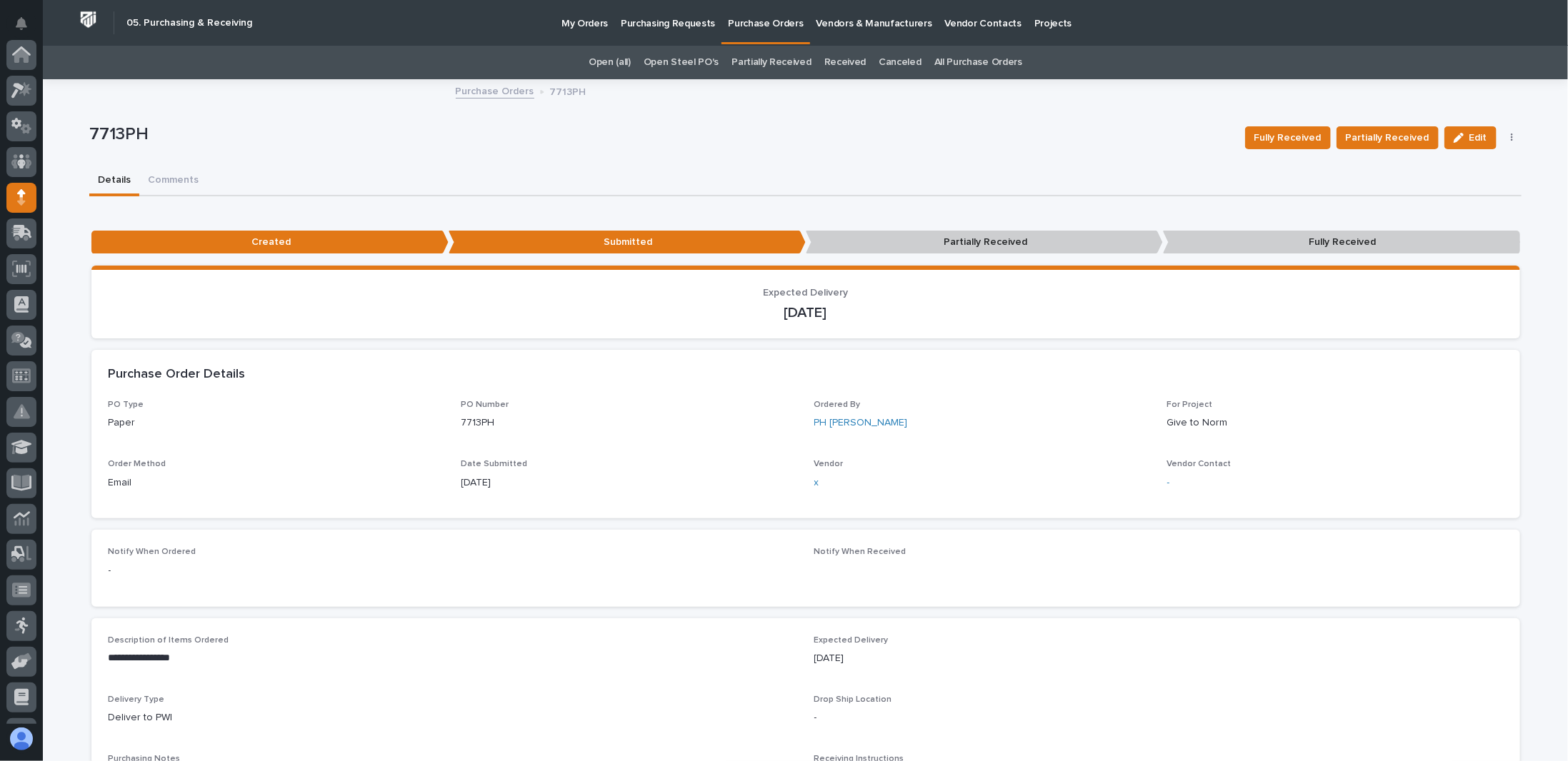
scroll to position [143, 0]
